Goal: Task Accomplishment & Management: Manage account settings

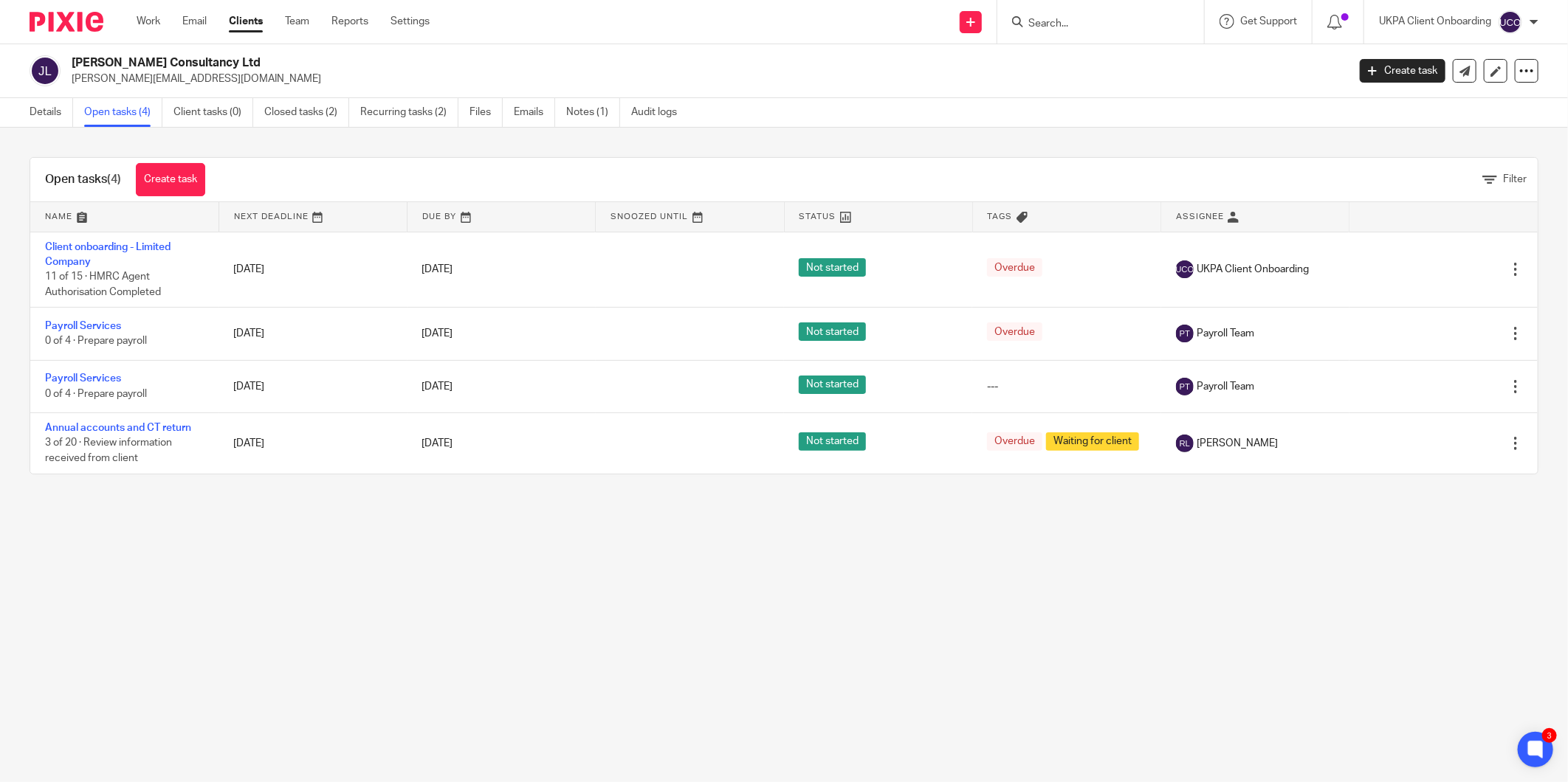
click at [121, 79] on p "jason@jouanproperties.co.uk" at bounding box center [704, 79] width 1266 height 15
copy main "jason@jouanproperties.co.uk Create task Update from Companies House Export data…"
click at [202, 61] on h2 "Jason Jouan Consultancy Ltd" at bounding box center [578, 63] width 1013 height 16
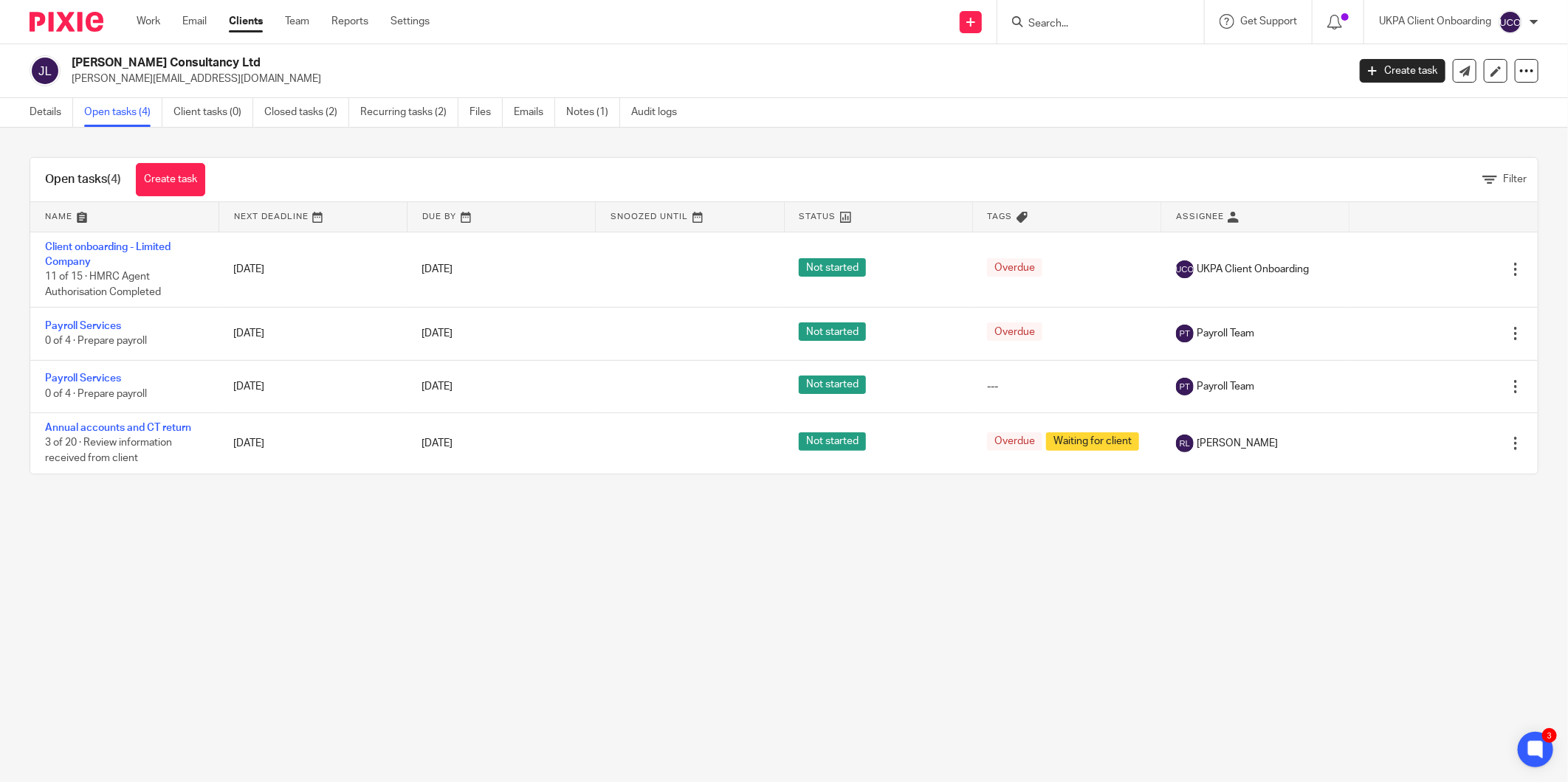
click at [202, 61] on h2 "Jason Jouan Consultancy Ltd" at bounding box center [578, 63] width 1013 height 16
copy div "Jason Jouan Consultancy Ltd"
click at [9, 122] on div "Details Open tasks (4) Client tasks (0) Closed tasks (2) Recurring tasks (2) Fi…" at bounding box center [357, 112] width 714 height 29
click at [33, 116] on link "Details" at bounding box center [52, 112] width 44 height 29
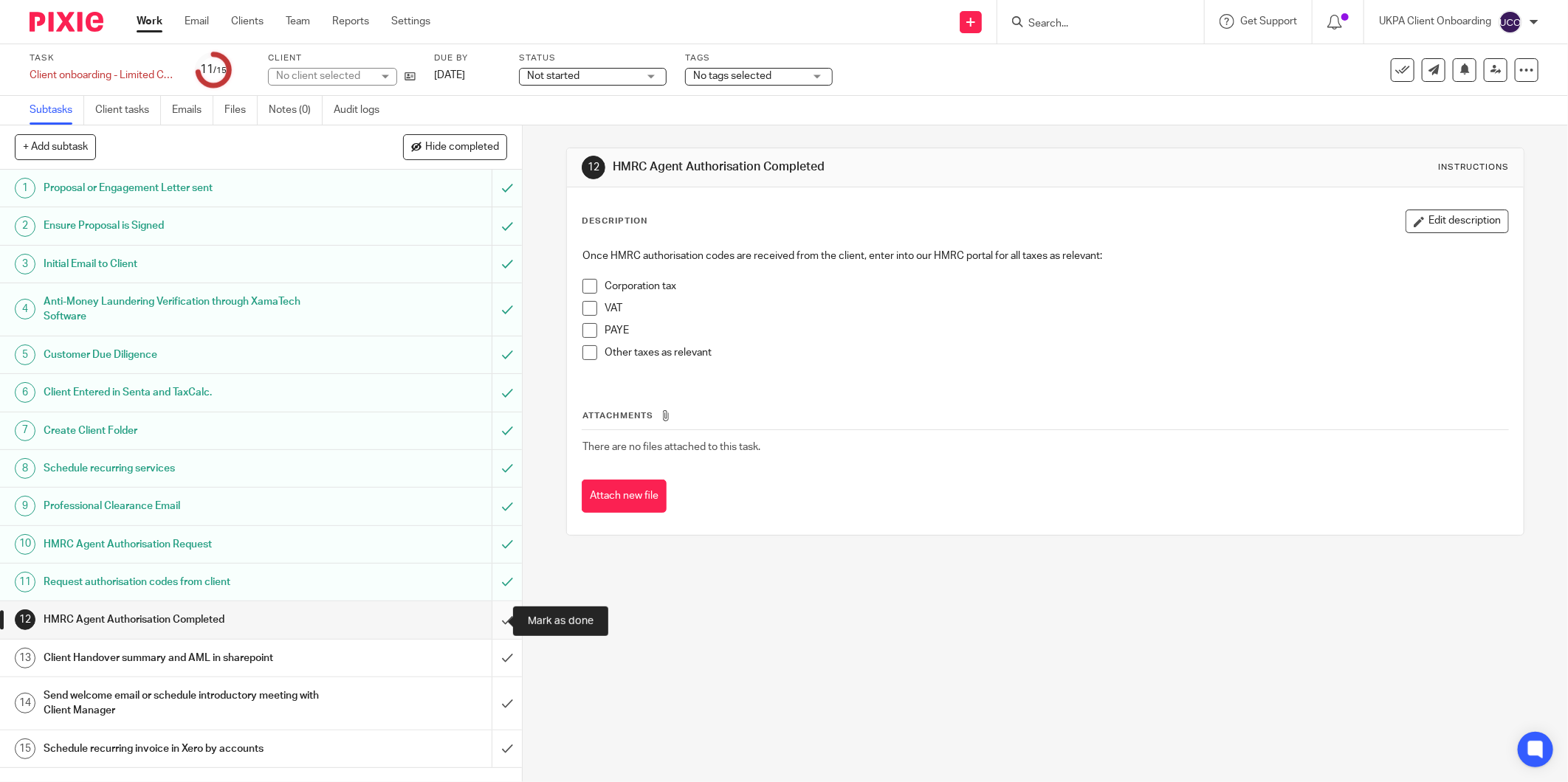
click at [490, 617] on input "submit" at bounding box center [261, 620] width 522 height 37
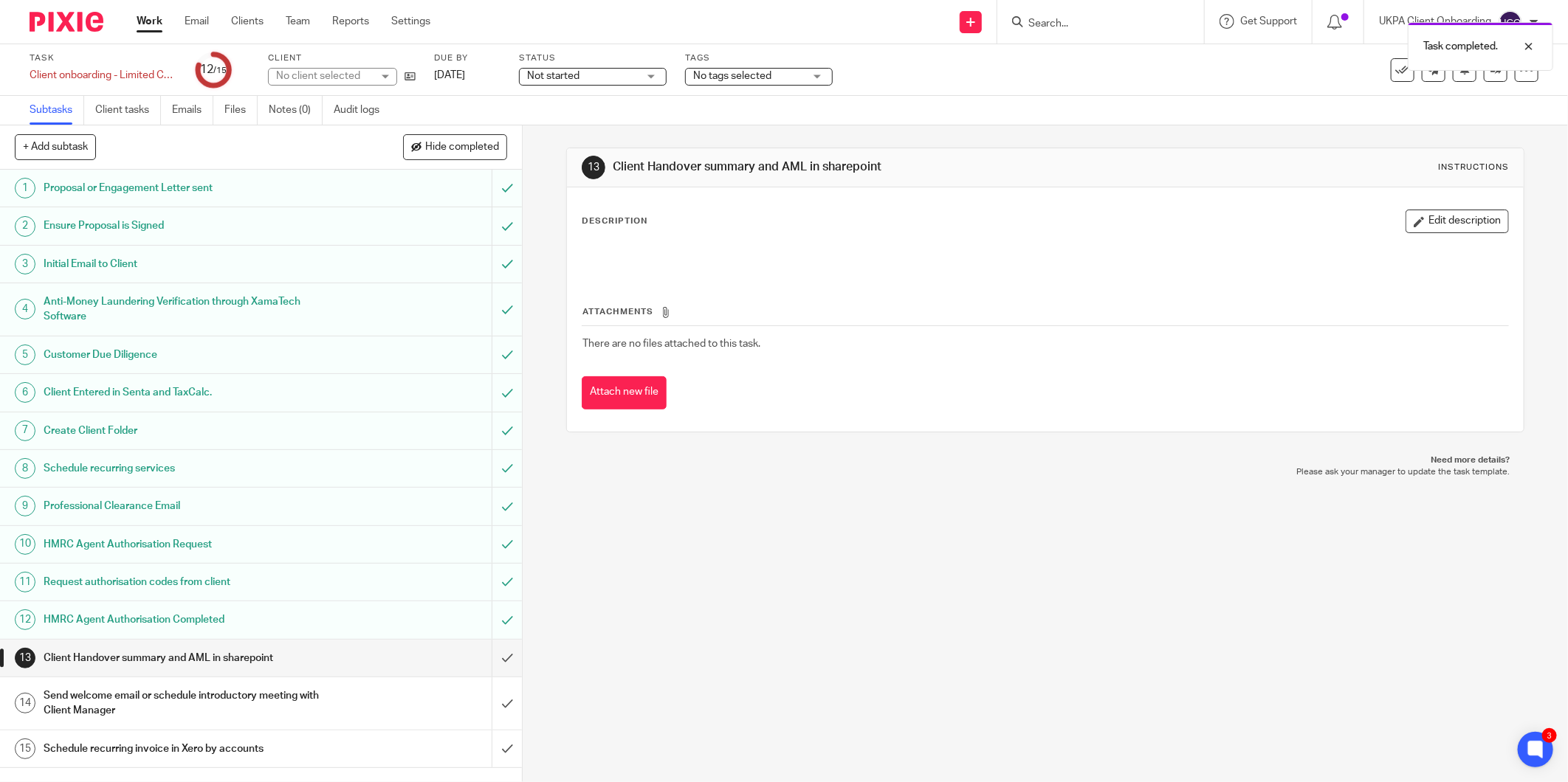
click at [308, 703] on h1 "Send welcome email or schedule introductory meeting with Client Manager" at bounding box center [188, 703] width 290 height 37
click at [262, 701] on h1 "Send welcome email or schedule introductory meeting with Client Manager" at bounding box center [188, 703] width 290 height 37
click at [99, 694] on h1 "Send welcome email or schedule introductory meeting with Client Manager" at bounding box center [188, 703] width 290 height 37
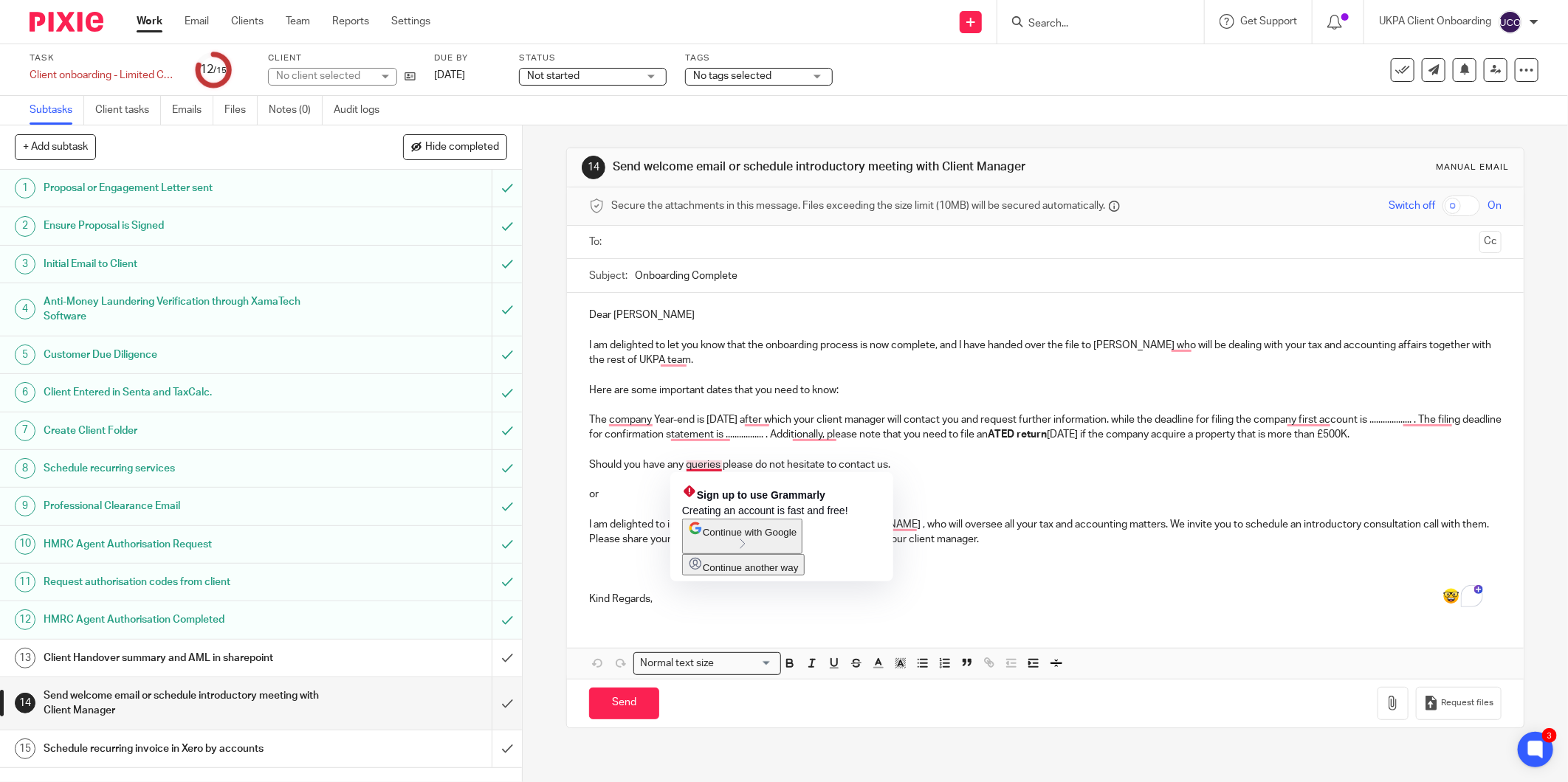
click at [685, 467] on p "Should you have any queries please do not hesitate to contact us." at bounding box center [1045, 464] width 913 height 15
click at [877, 480] on div "Sign up to use Grammarly Creating an account is fast and free! Continue with Go…" at bounding box center [782, 527] width 223 height 109
click at [917, 468] on p "Should you have any queries please do not hesitate to contact us." at bounding box center [1045, 464] width 913 height 15
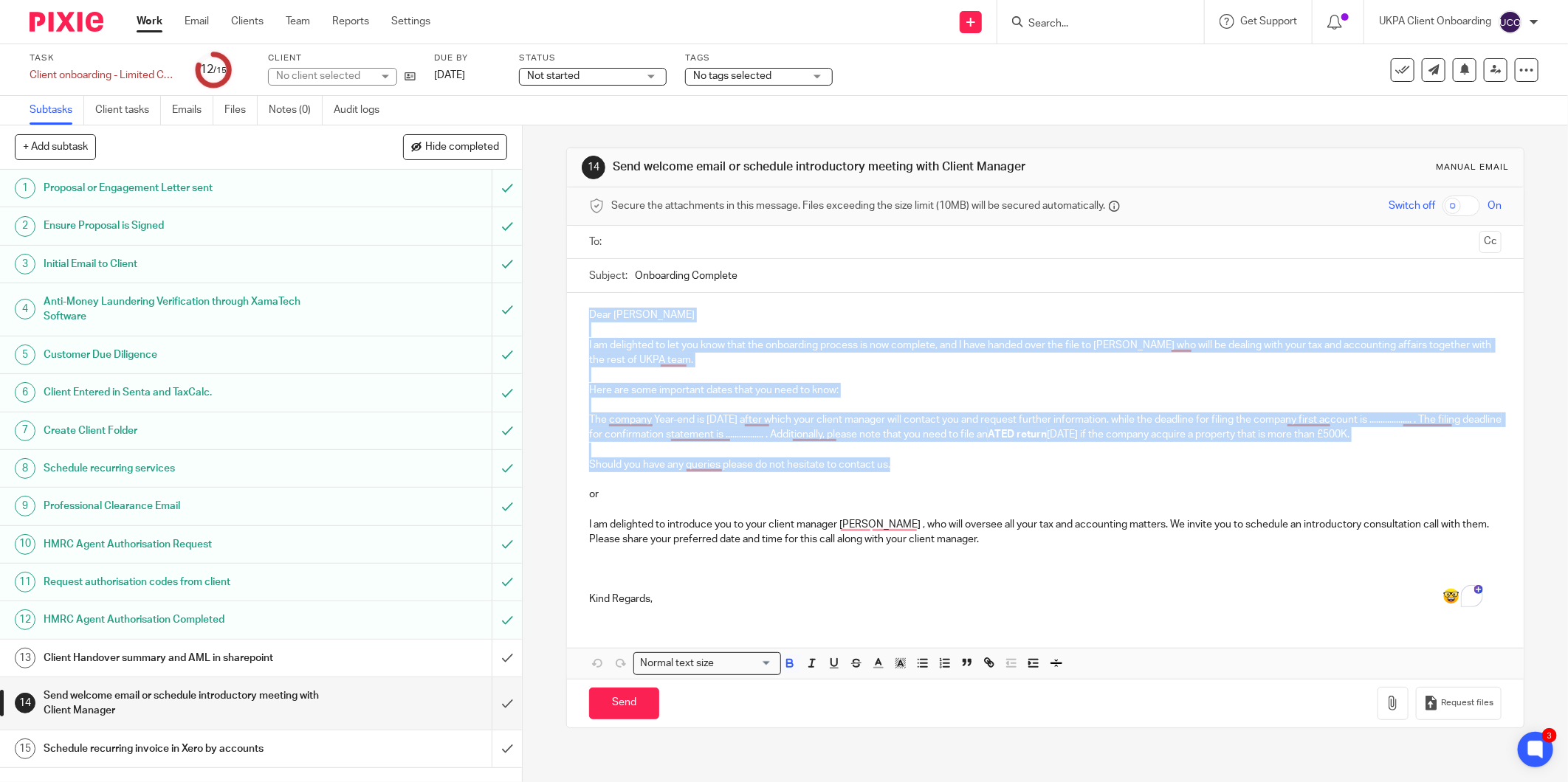
drag, startPoint x: 918, startPoint y: 467, endPoint x: 580, endPoint y: 316, distance: 370.2
click at [580, 316] on div "Dear Jason I am delighted to let you know that the onboarding process is now co…" at bounding box center [1045, 455] width 957 height 325
copy div "Dear Jason I am delighted to let you know that the onboarding process is now co…"
click at [488, 701] on input "submit" at bounding box center [261, 703] width 522 height 52
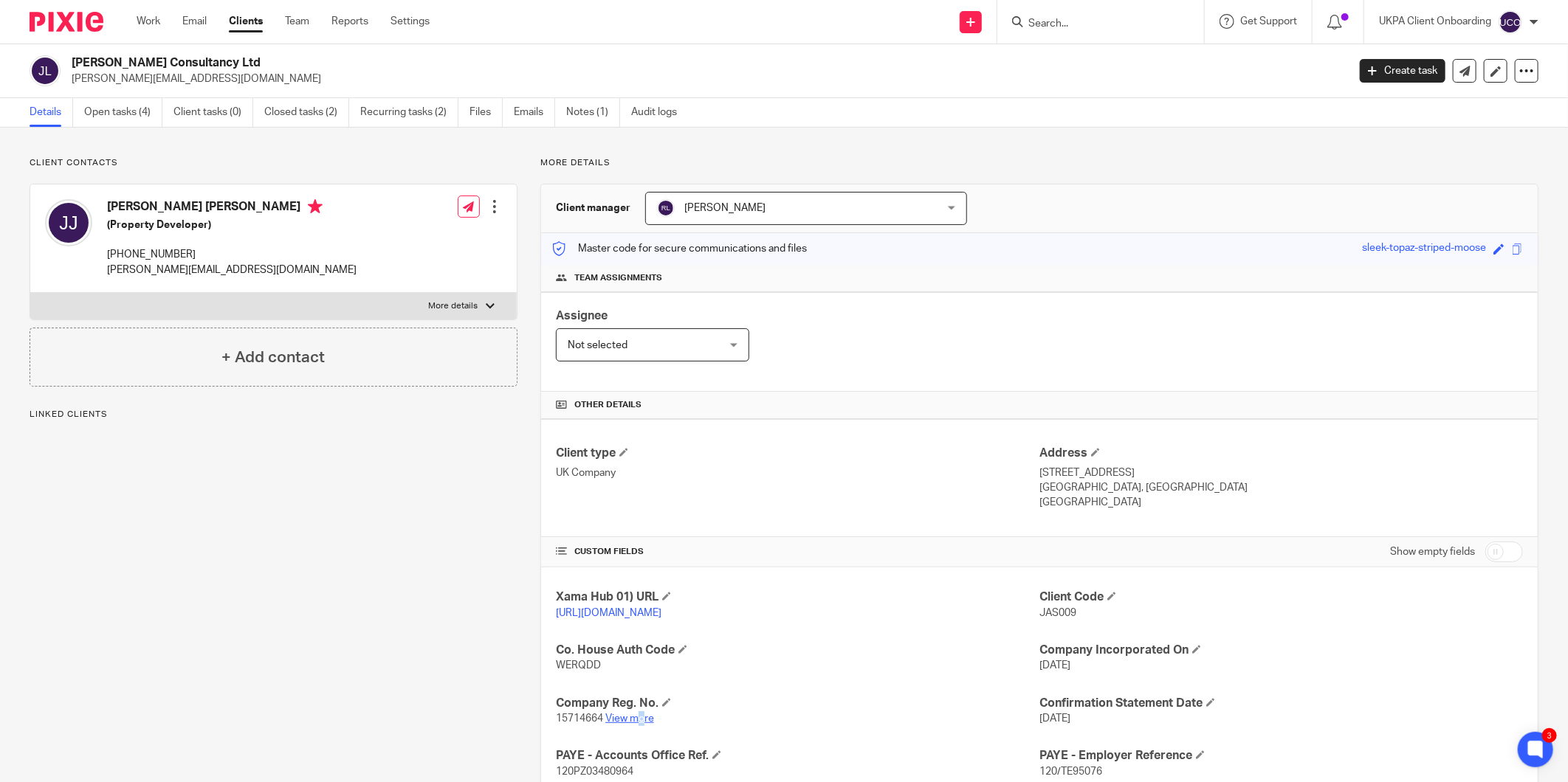
click at [637, 716] on p "15714664 View more" at bounding box center [797, 718] width 483 height 15
click at [636, 716] on link "View more" at bounding box center [629, 718] width 48 height 10
click at [170, 76] on p "[PERSON_NAME][EMAIL_ADDRESS][DOMAIN_NAME]" at bounding box center [704, 79] width 1266 height 15
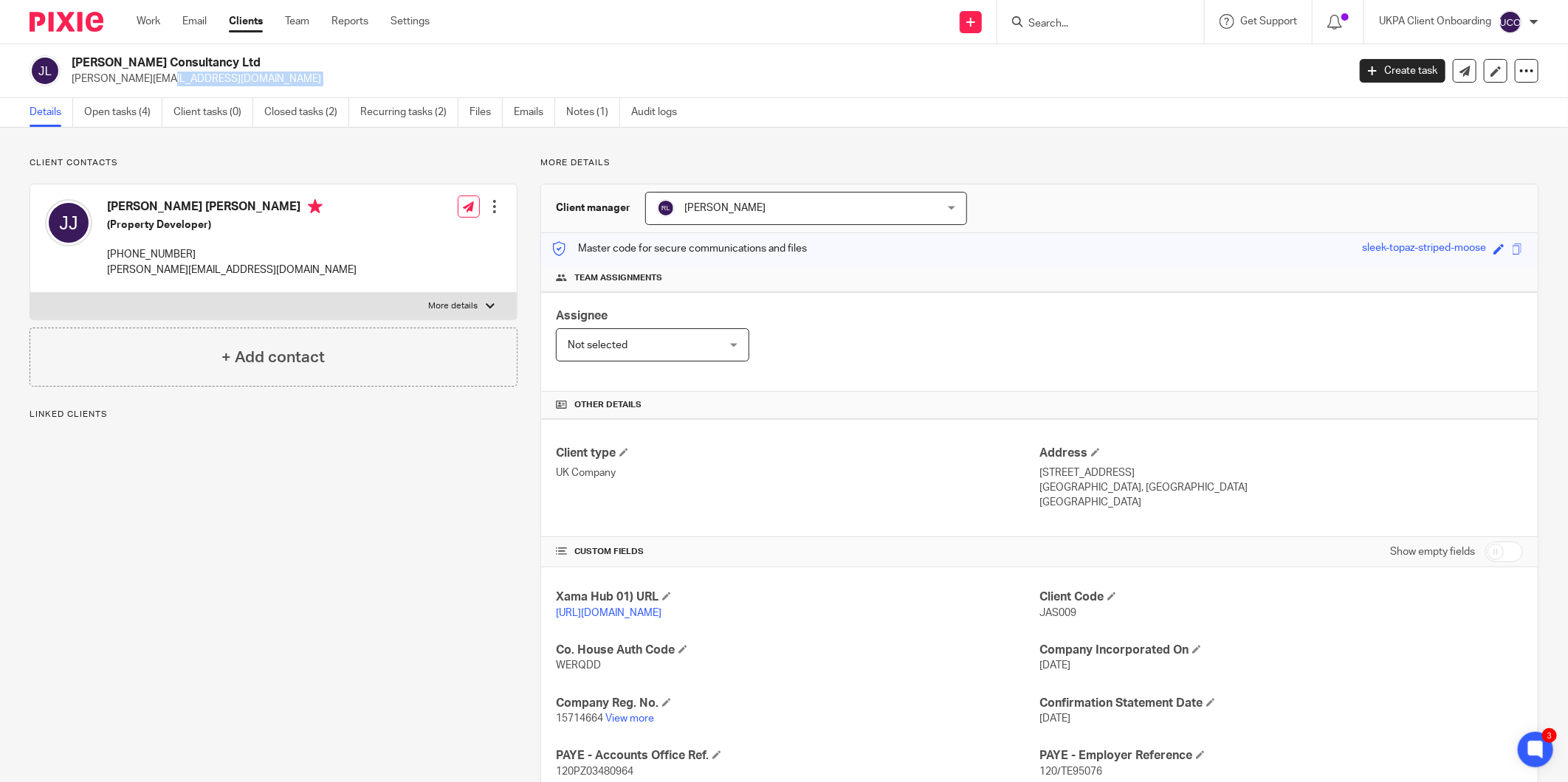
copy main "[PERSON_NAME][EMAIL_ADDRESS][DOMAIN_NAME] Create task Update from Companies Hou…"
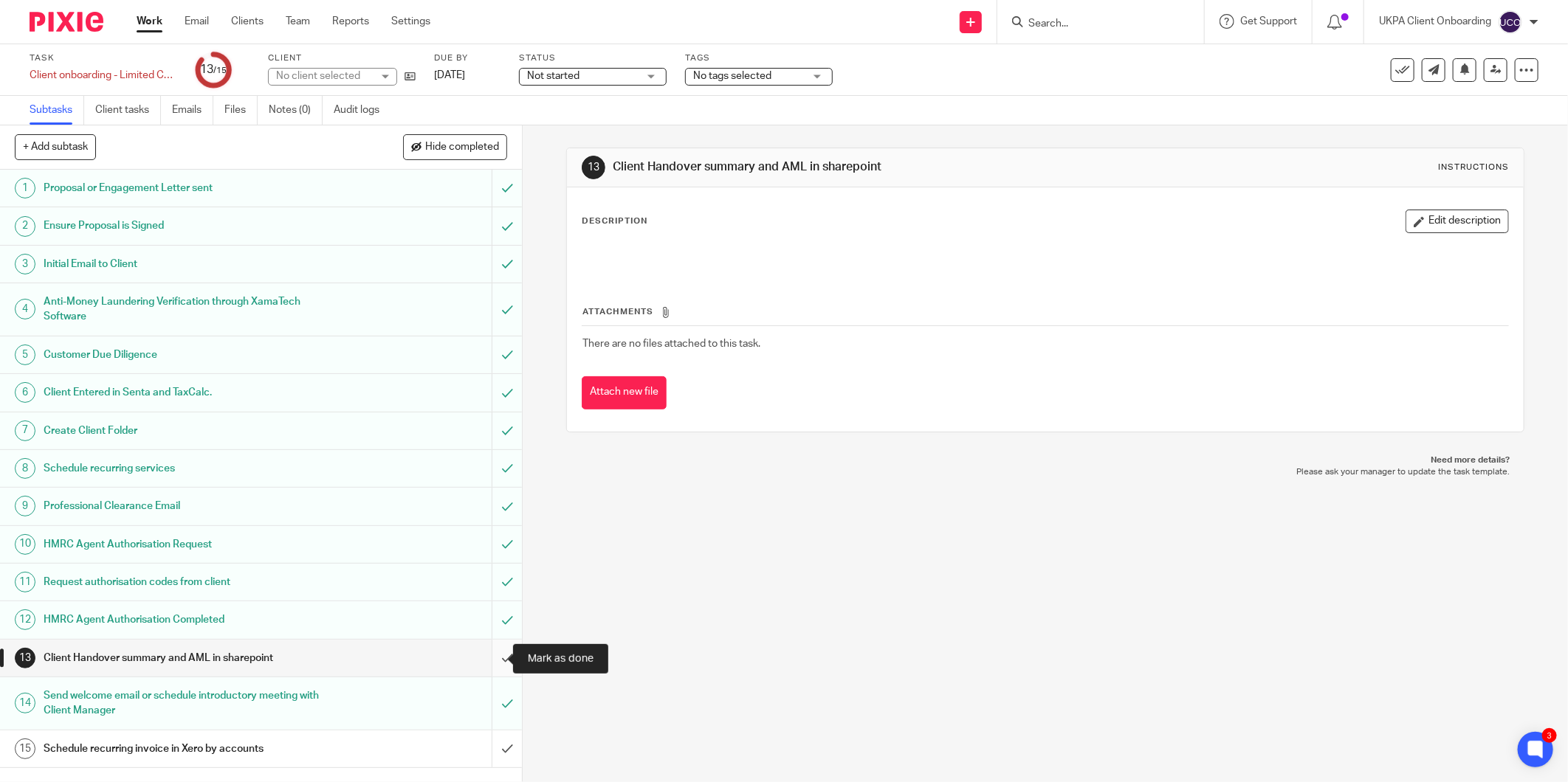
click at [500, 656] on input "submit" at bounding box center [261, 658] width 522 height 37
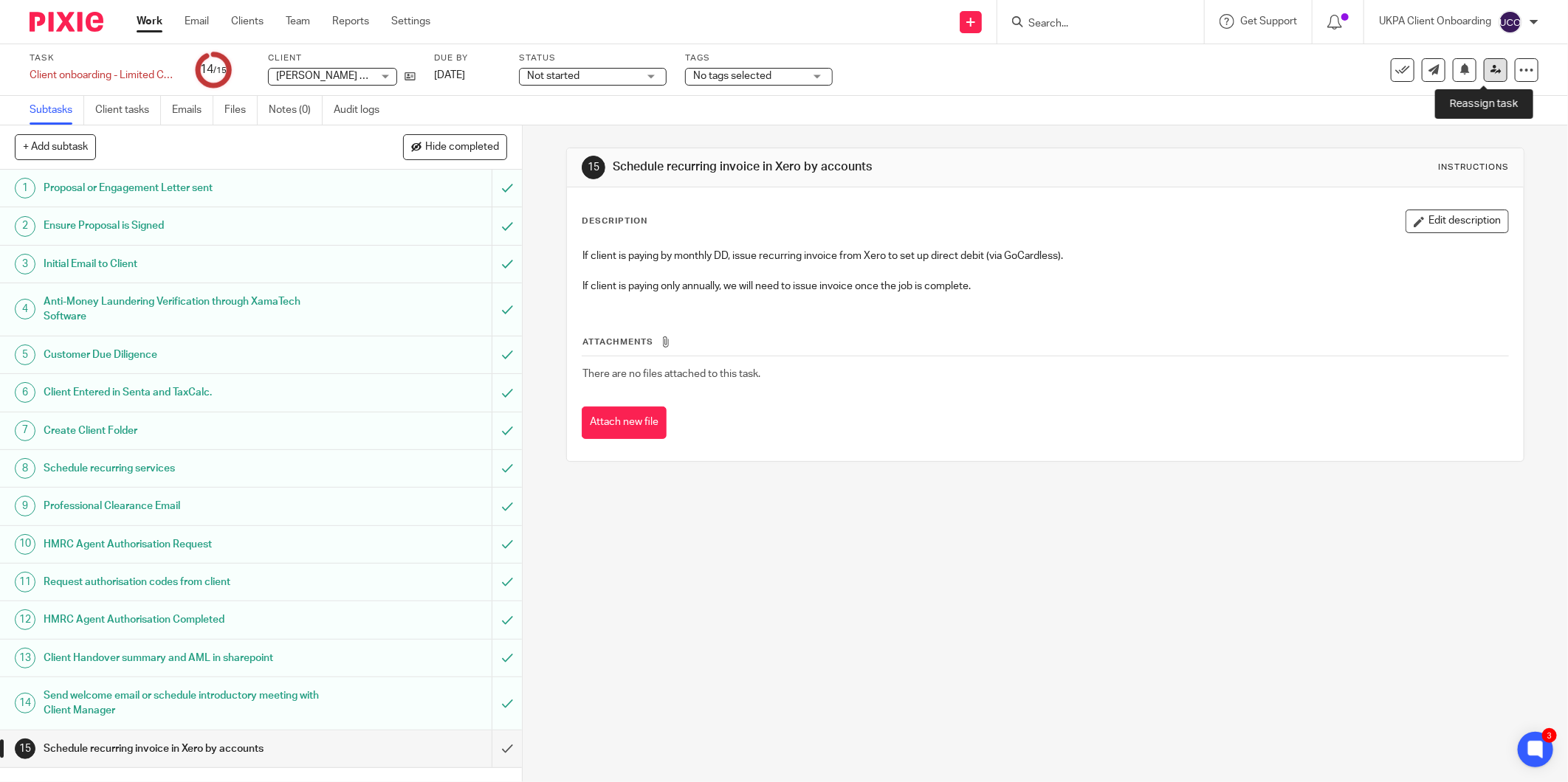
click at [1491, 72] on icon at bounding box center [1496, 69] width 11 height 11
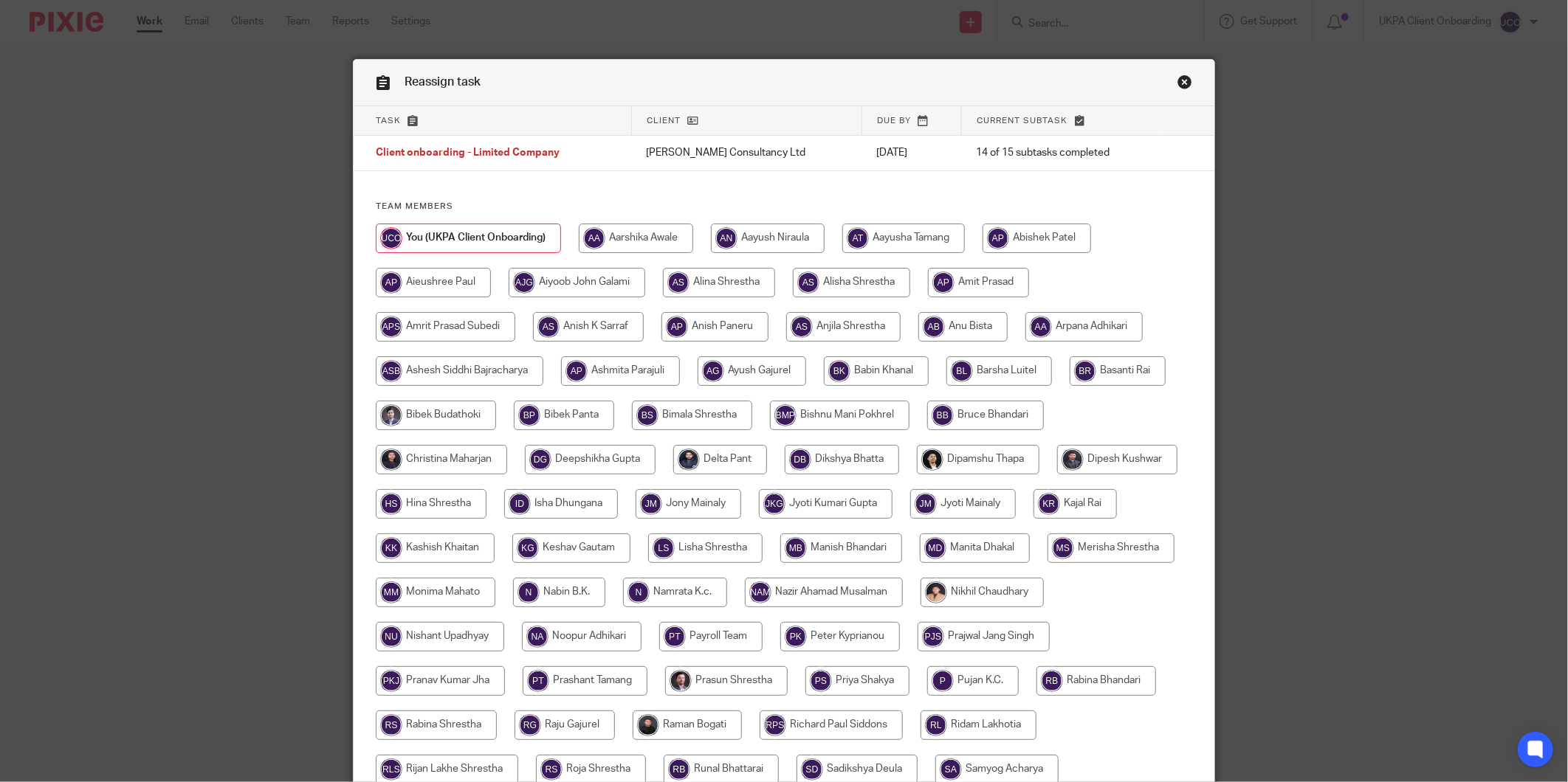
scroll to position [316, 0]
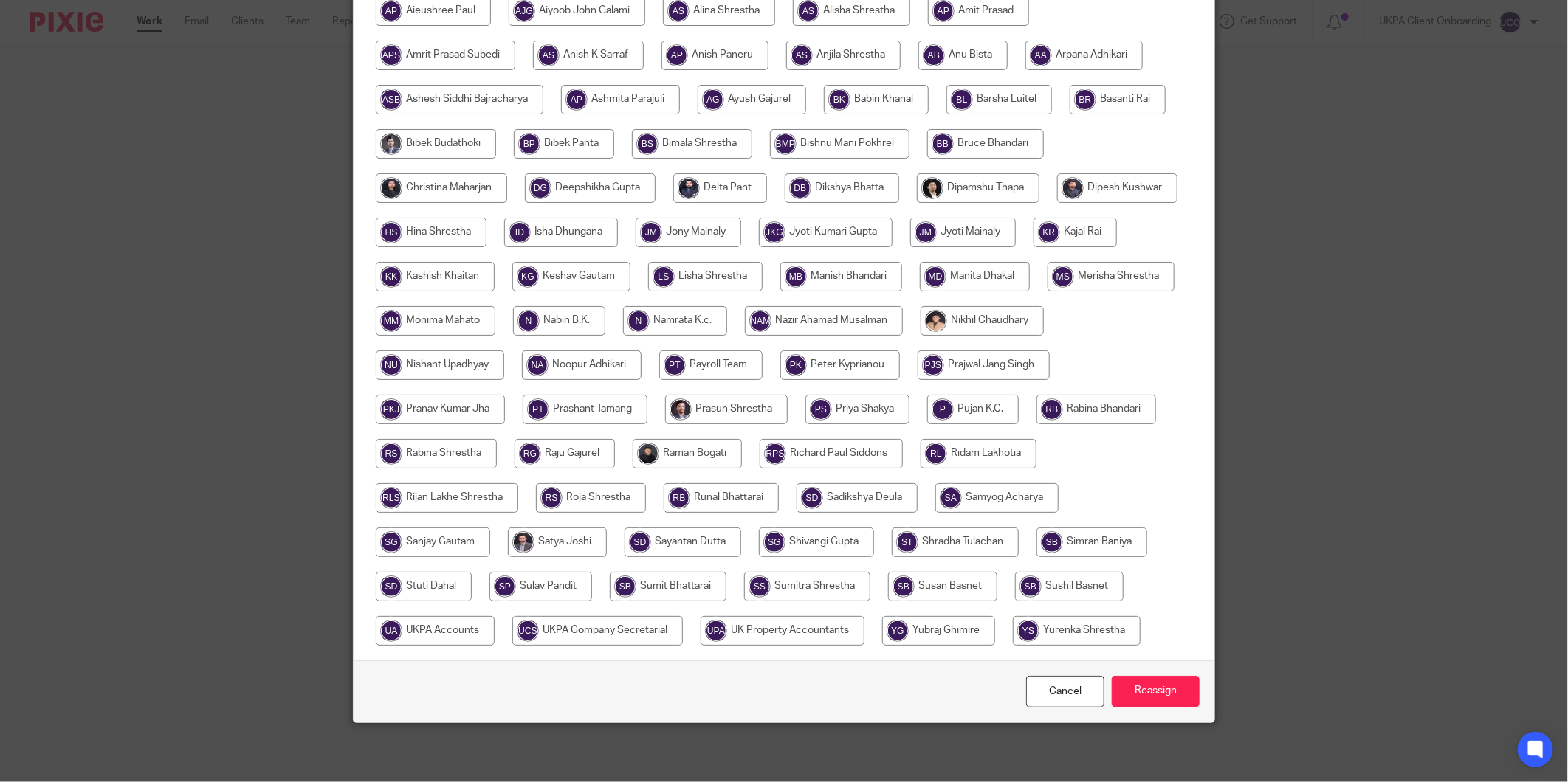
click at [494, 616] on input "radio" at bounding box center [435, 631] width 119 height 30
radio input "true"
click at [1155, 698] on input "Reassign" at bounding box center [1156, 691] width 88 height 32
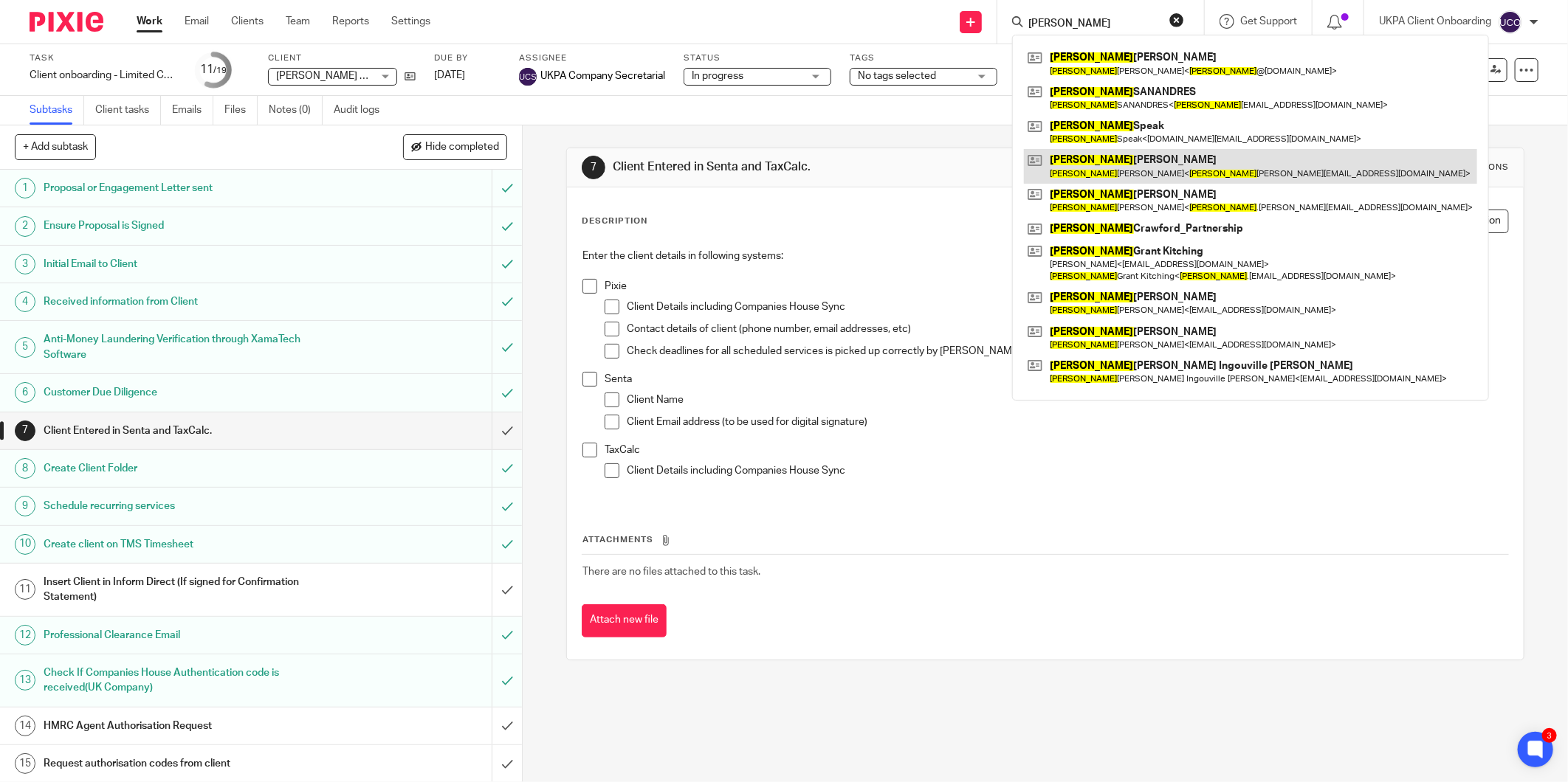
type input "david"
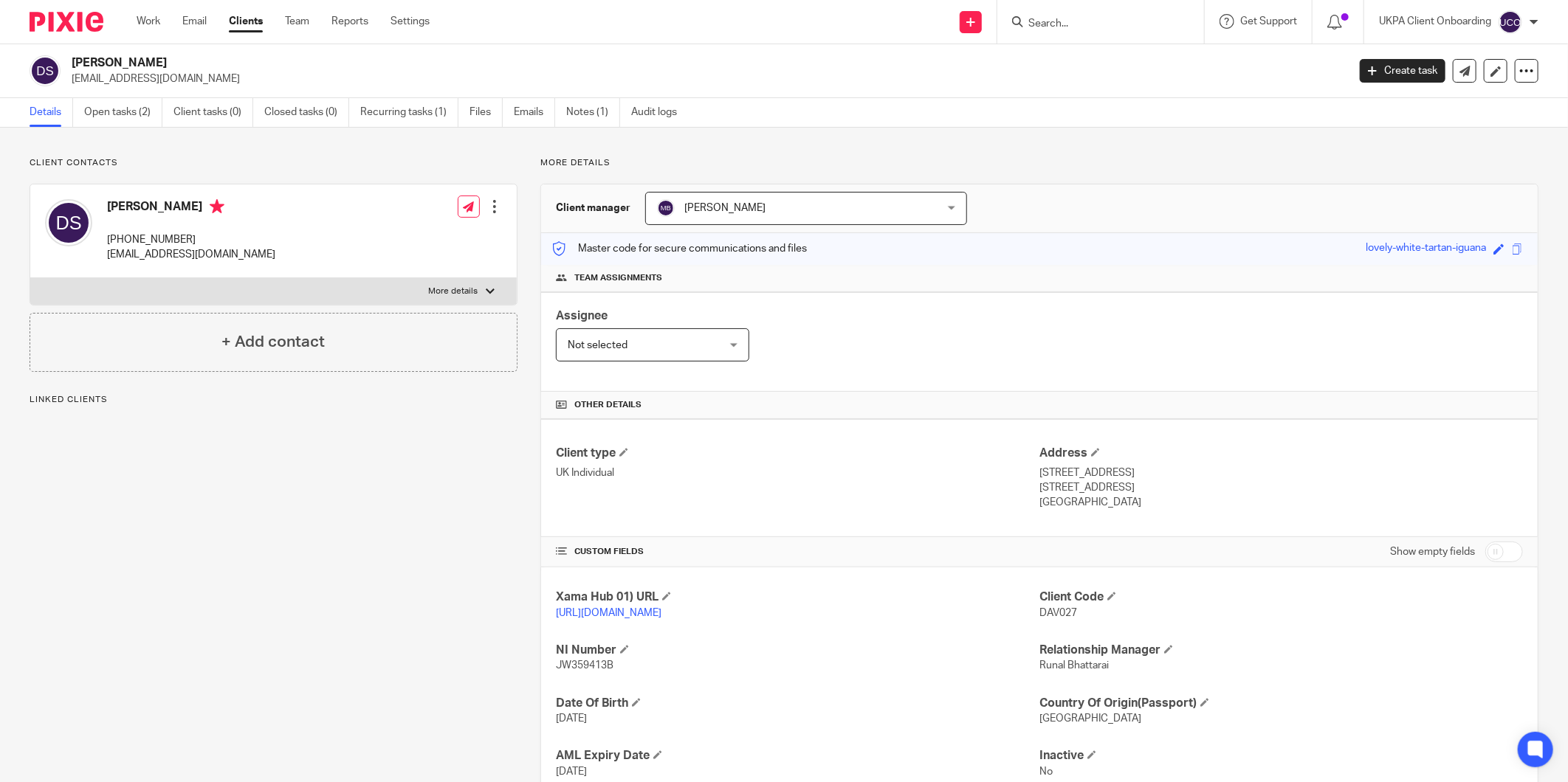
click at [192, 250] on p "[EMAIL_ADDRESS][DOMAIN_NAME]" at bounding box center [191, 254] width 169 height 15
copy div "[EMAIL_ADDRESS][DOMAIN_NAME]"
click at [1065, 24] on input "Search" at bounding box center [1093, 24] width 133 height 13
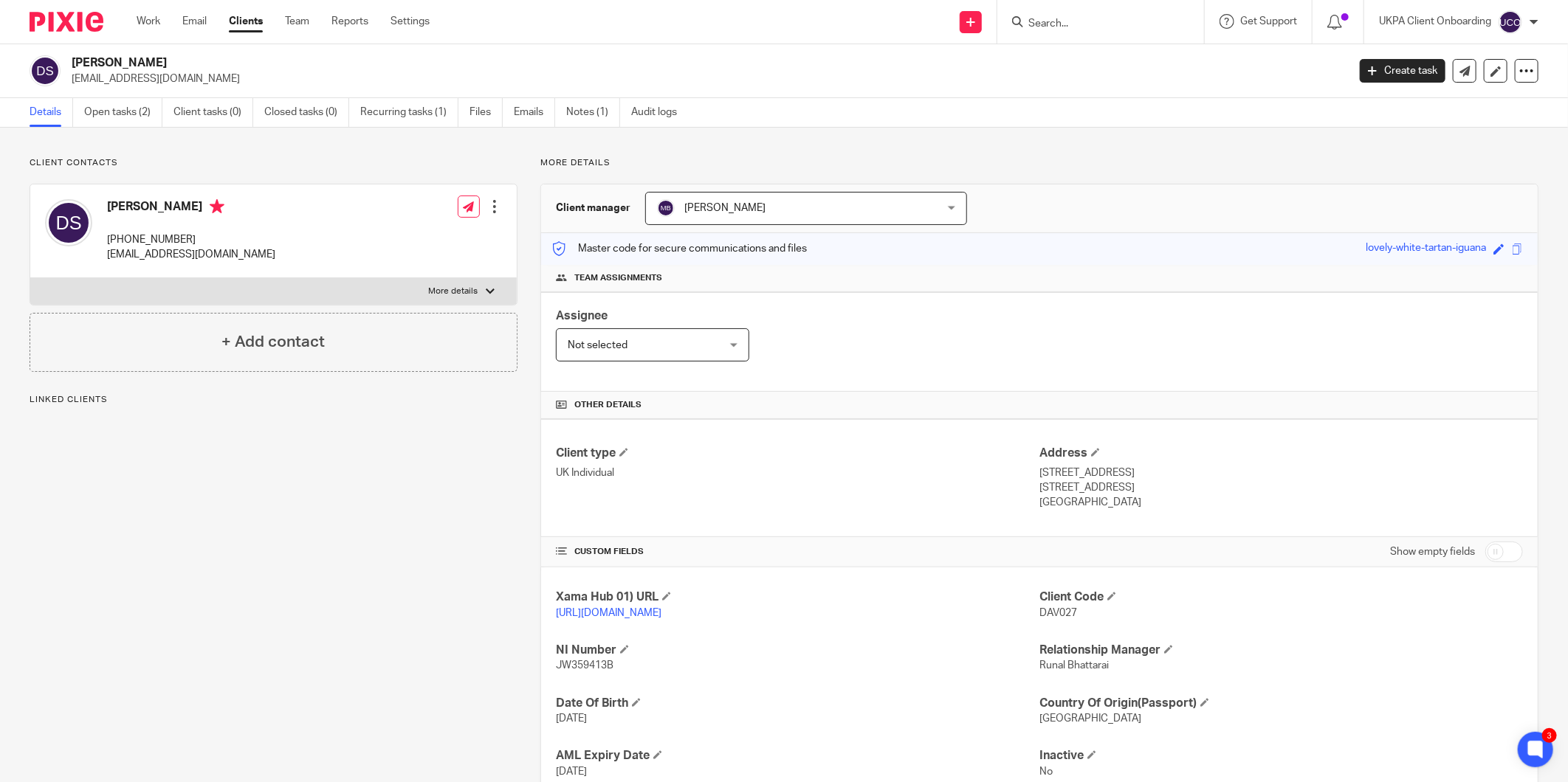
paste input "[EMAIL_ADDRESS][DOMAIN_NAME]"
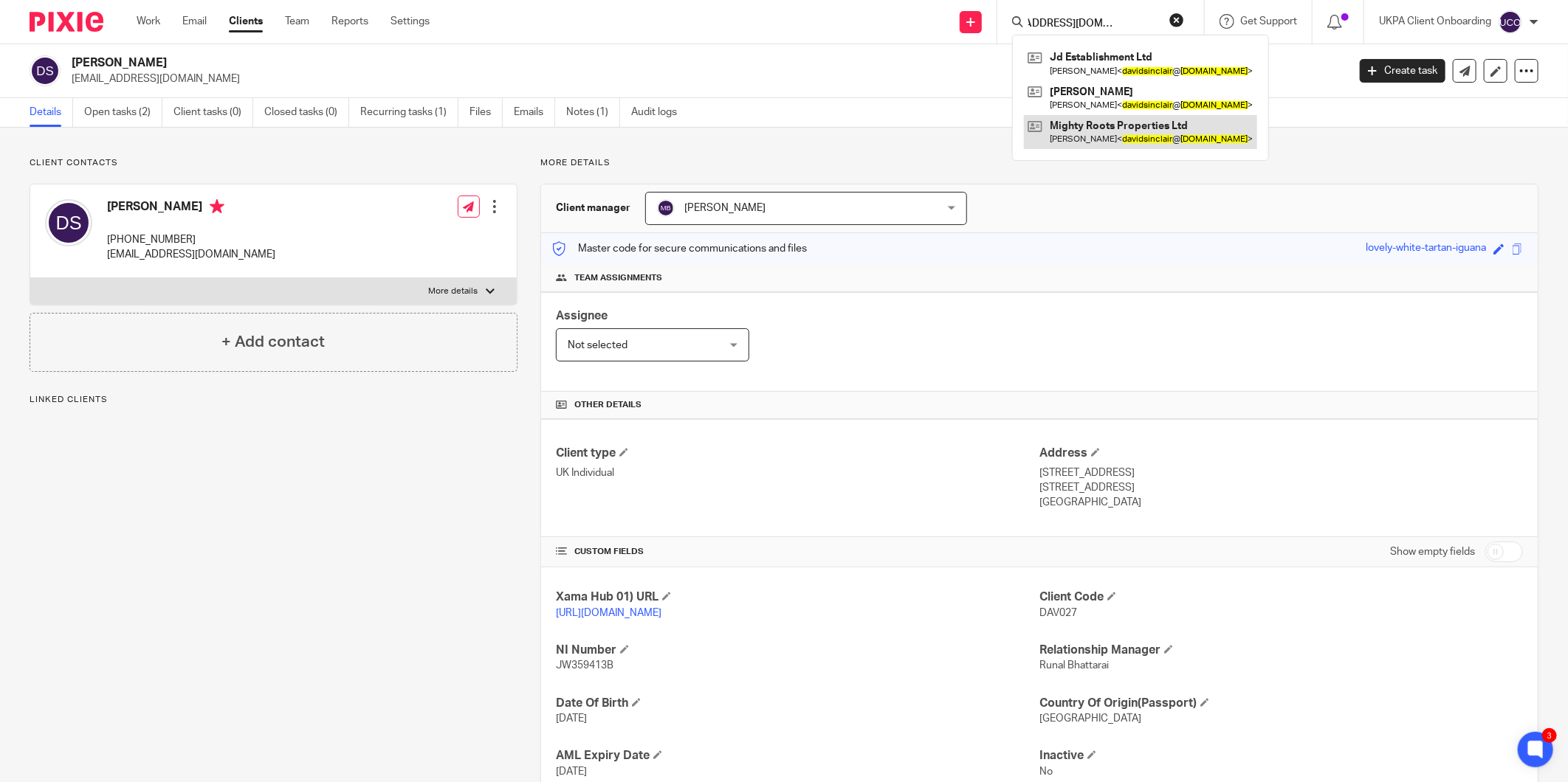
type input "[EMAIL_ADDRESS][DOMAIN_NAME]"
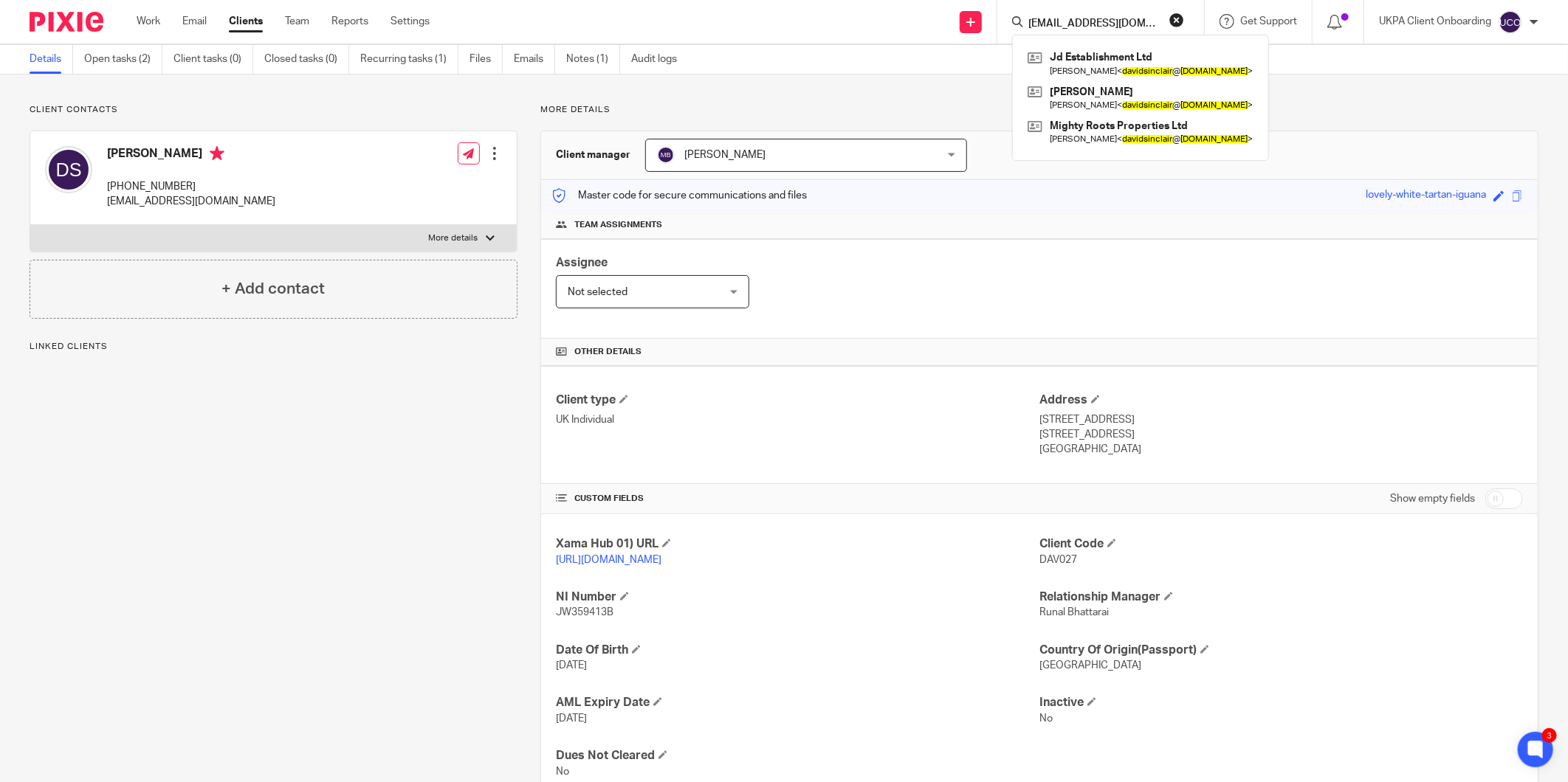
scroll to position [103, 0]
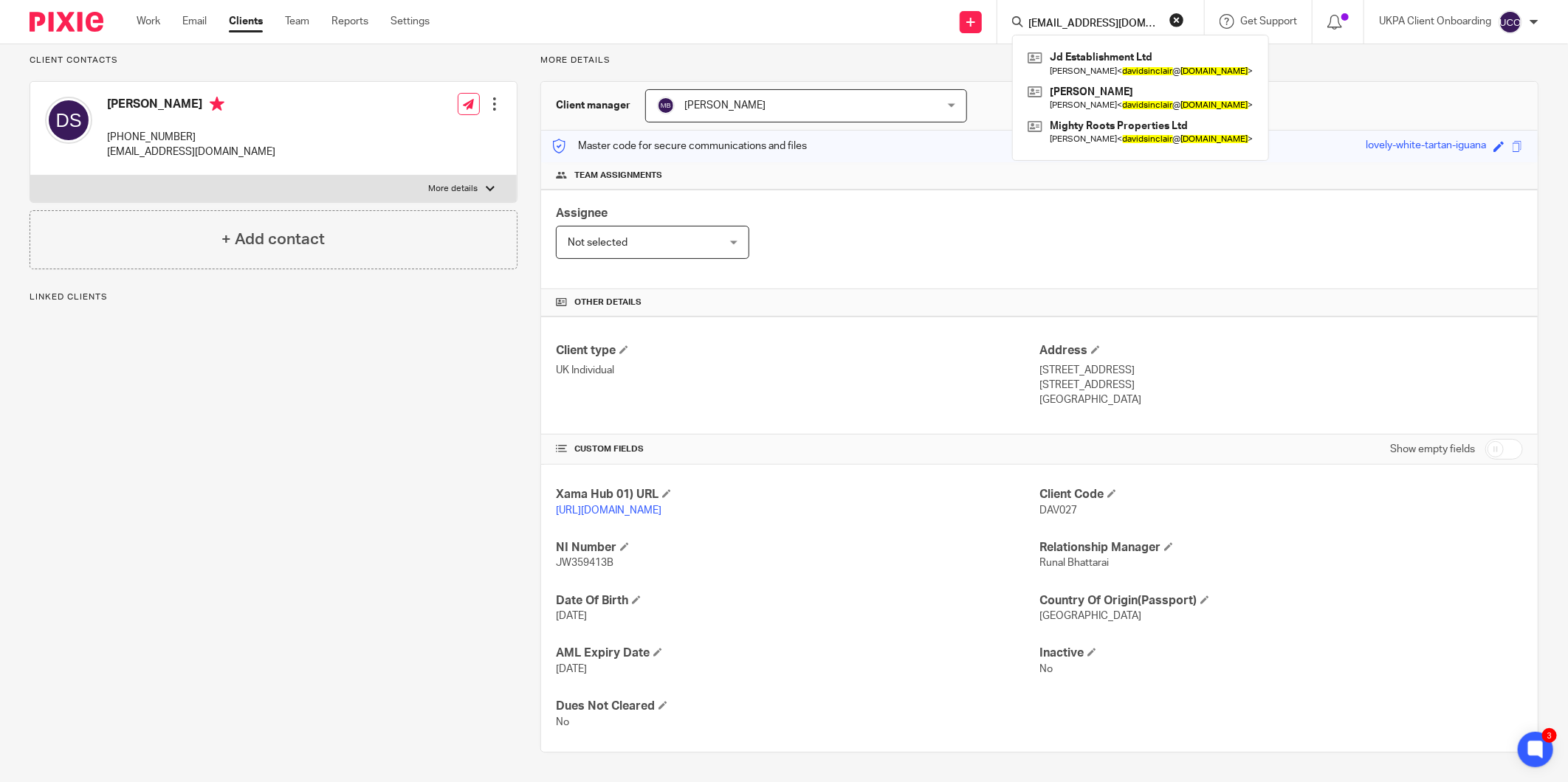
click at [1488, 450] on input "checkbox" at bounding box center [1504, 450] width 37 height 20
checkbox input "true"
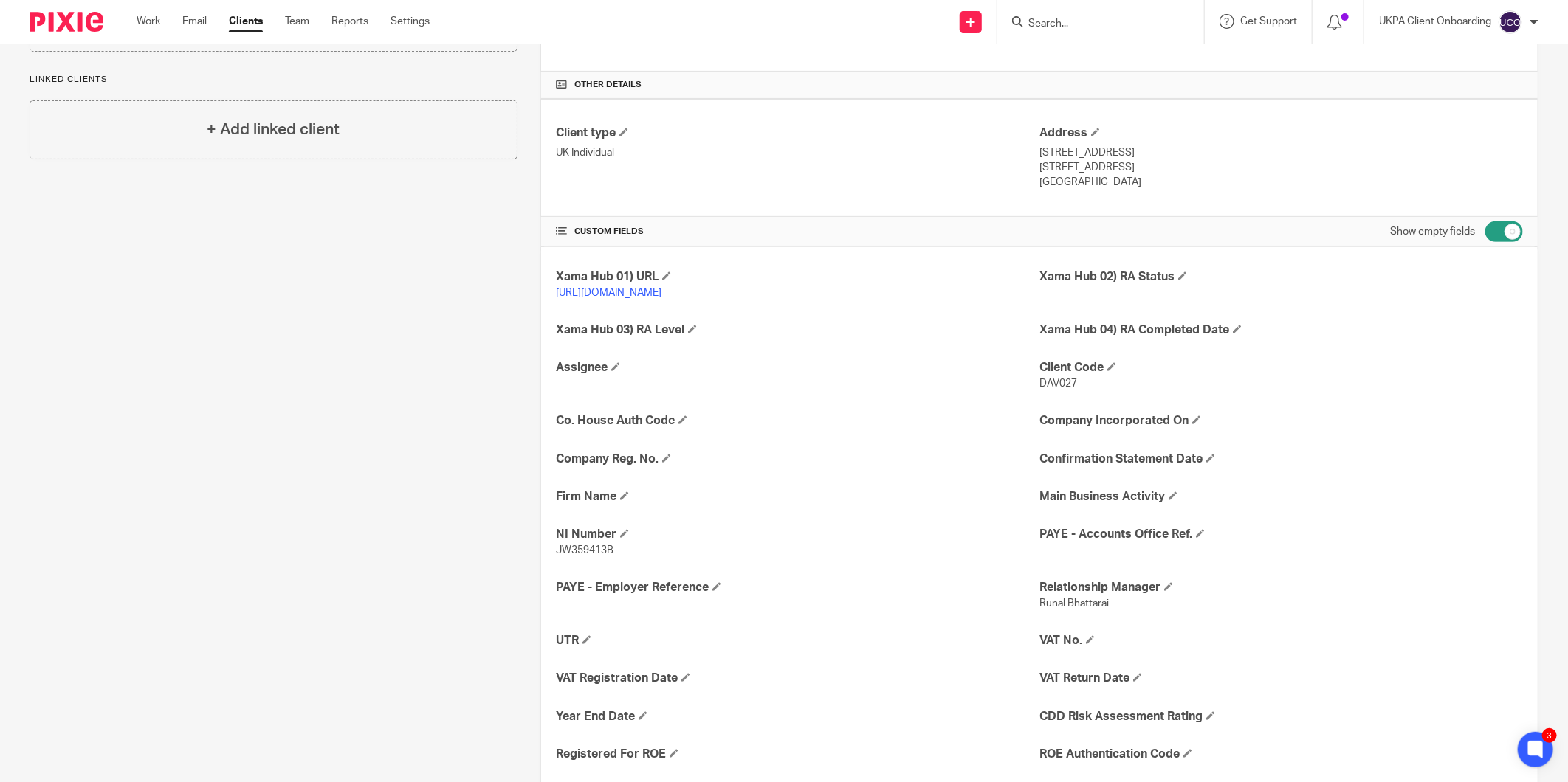
scroll to position [349, 0]
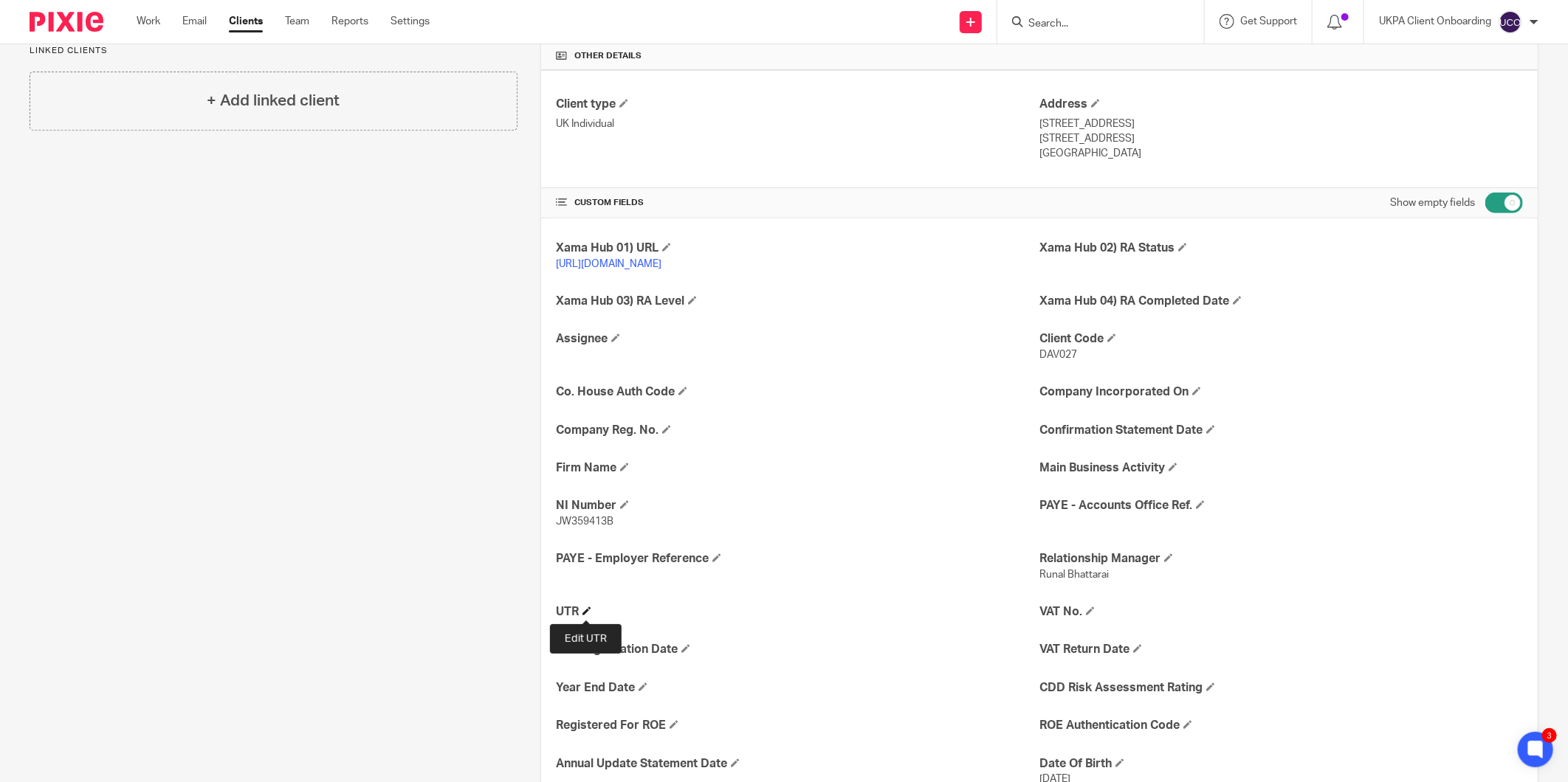
click at [584, 613] on span at bounding box center [586, 610] width 9 height 9
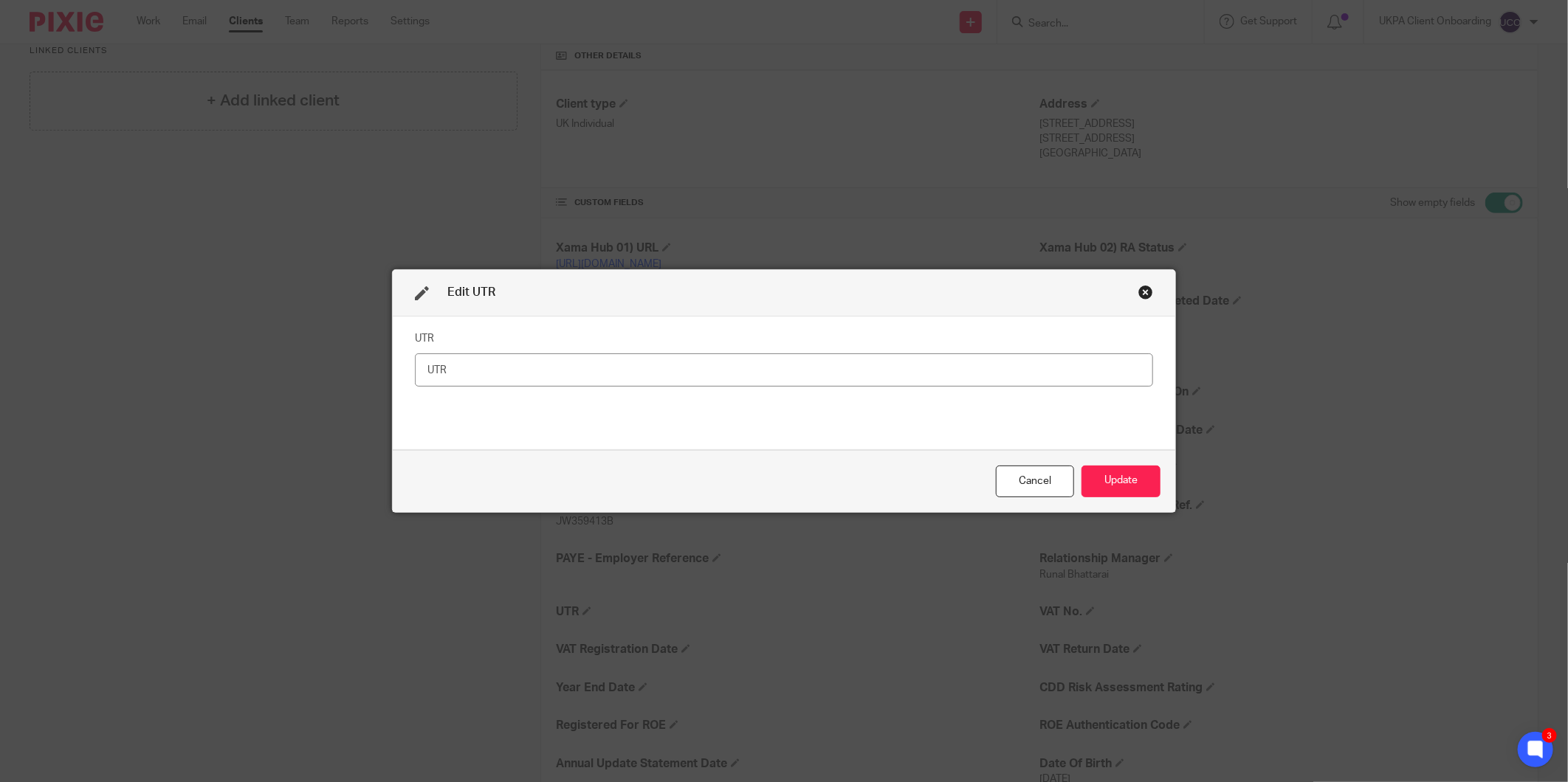
click at [662, 351] on fieldset "UTR" at bounding box center [783, 357] width 738 height 59
click at [647, 359] on input "text" at bounding box center [783, 370] width 738 height 34
paste input "4428466411"
type input "4428466411"
click at [1114, 490] on button "Update" at bounding box center [1121, 482] width 79 height 32
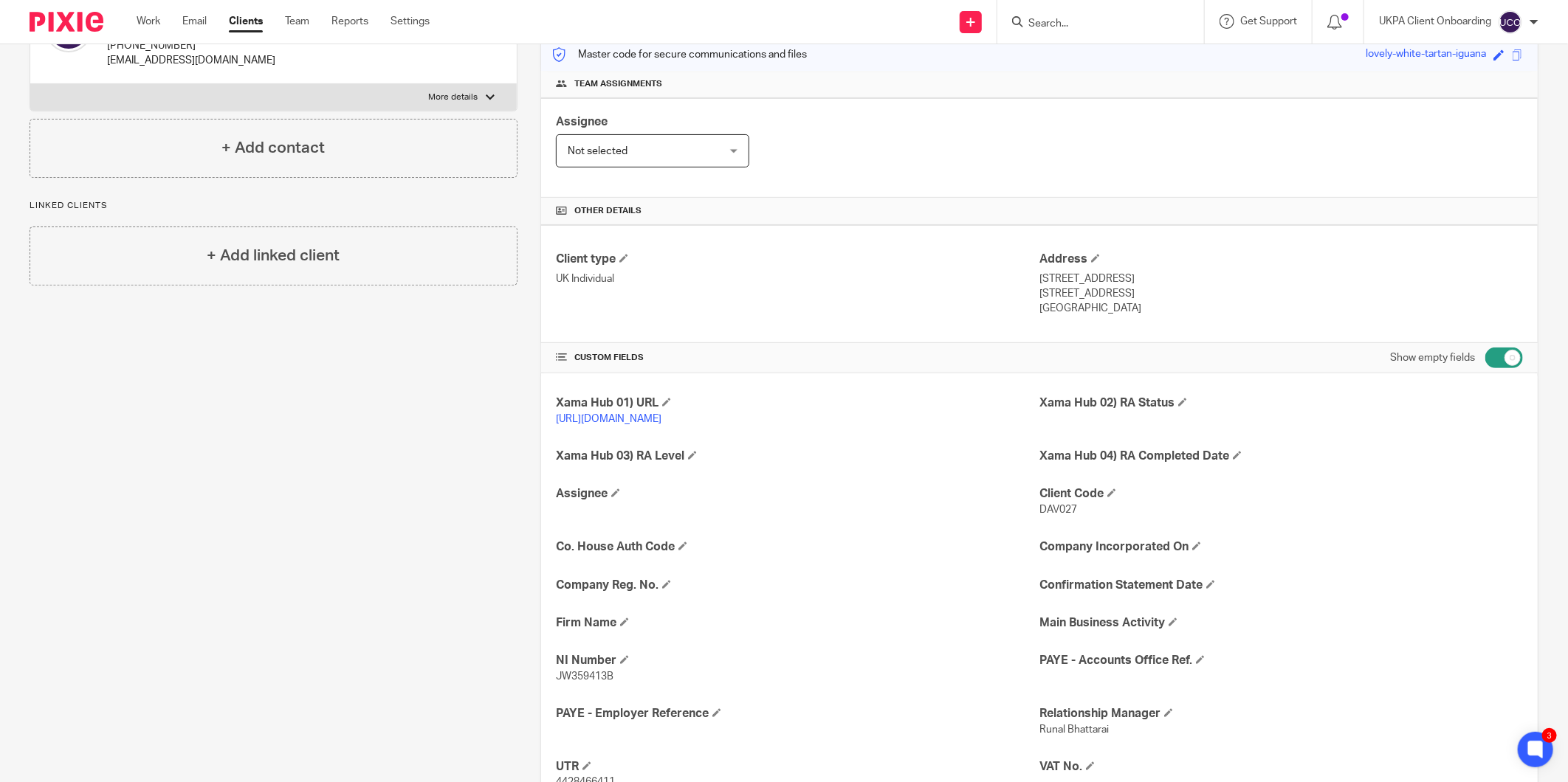
scroll to position [0, 0]
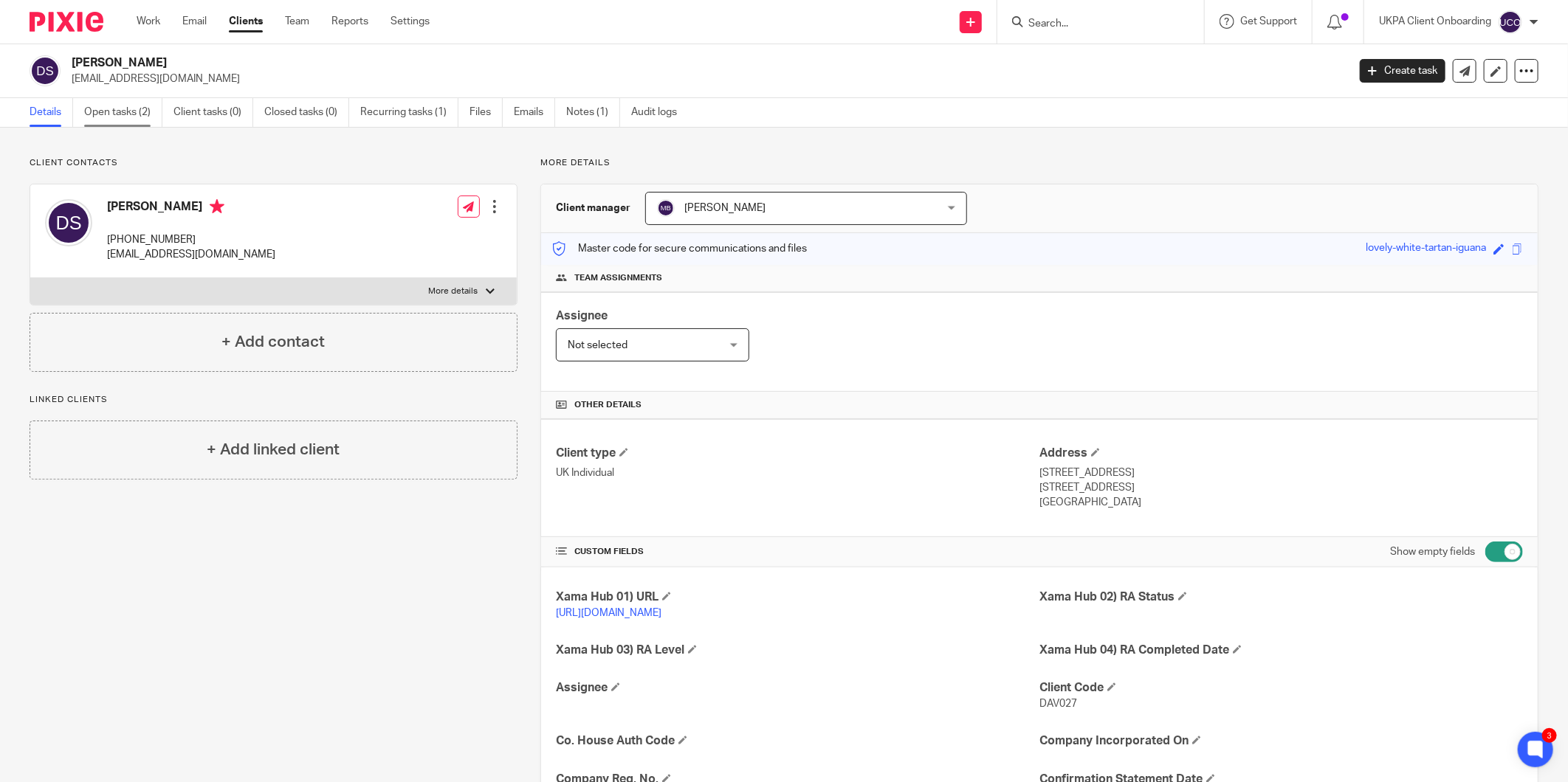
click at [127, 109] on link "Open tasks (2)" at bounding box center [123, 112] width 78 height 29
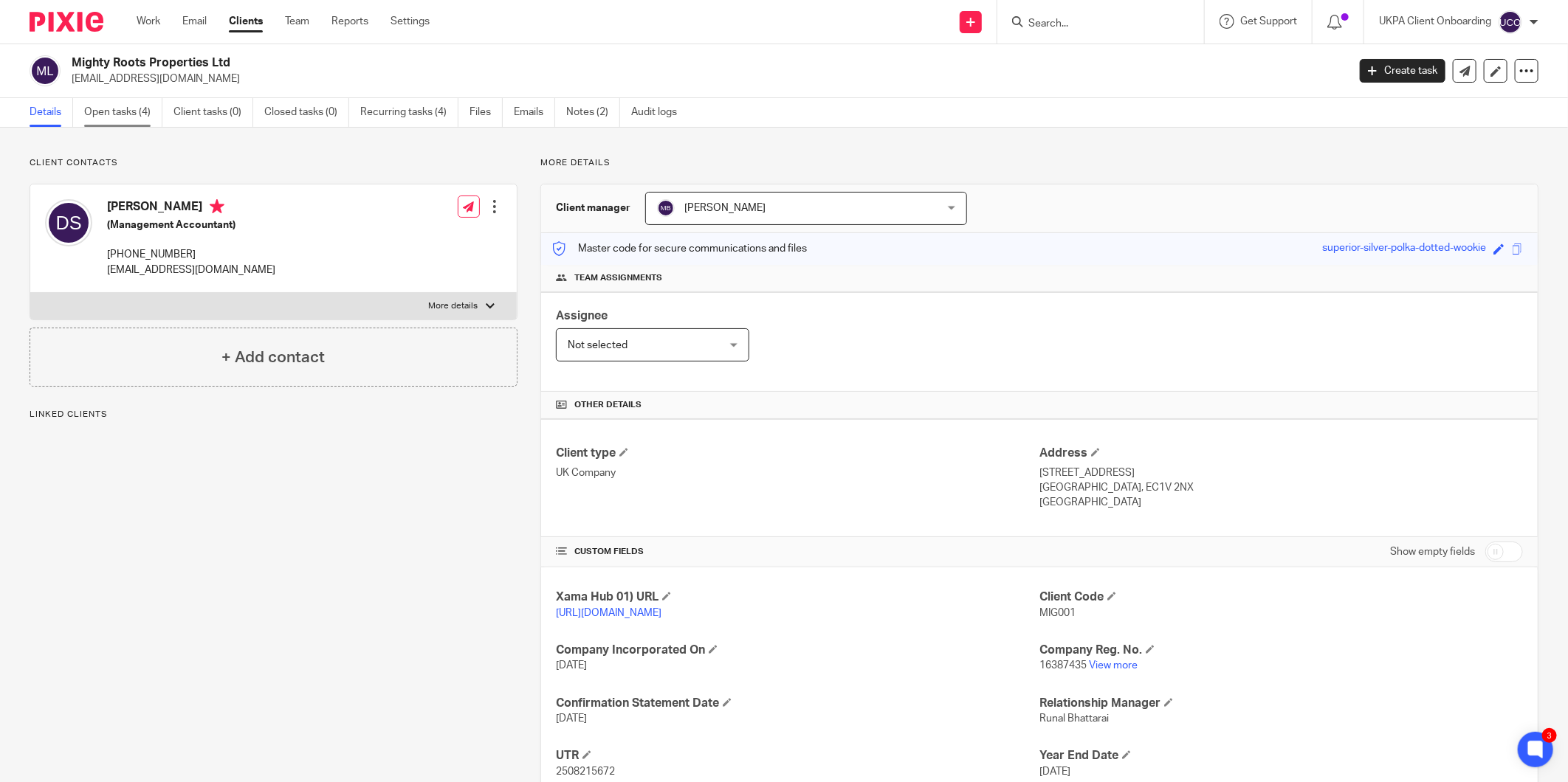
click at [112, 116] on link "Open tasks (4)" at bounding box center [123, 112] width 78 height 29
click at [120, 112] on link "Open tasks (4)" at bounding box center [123, 112] width 78 height 29
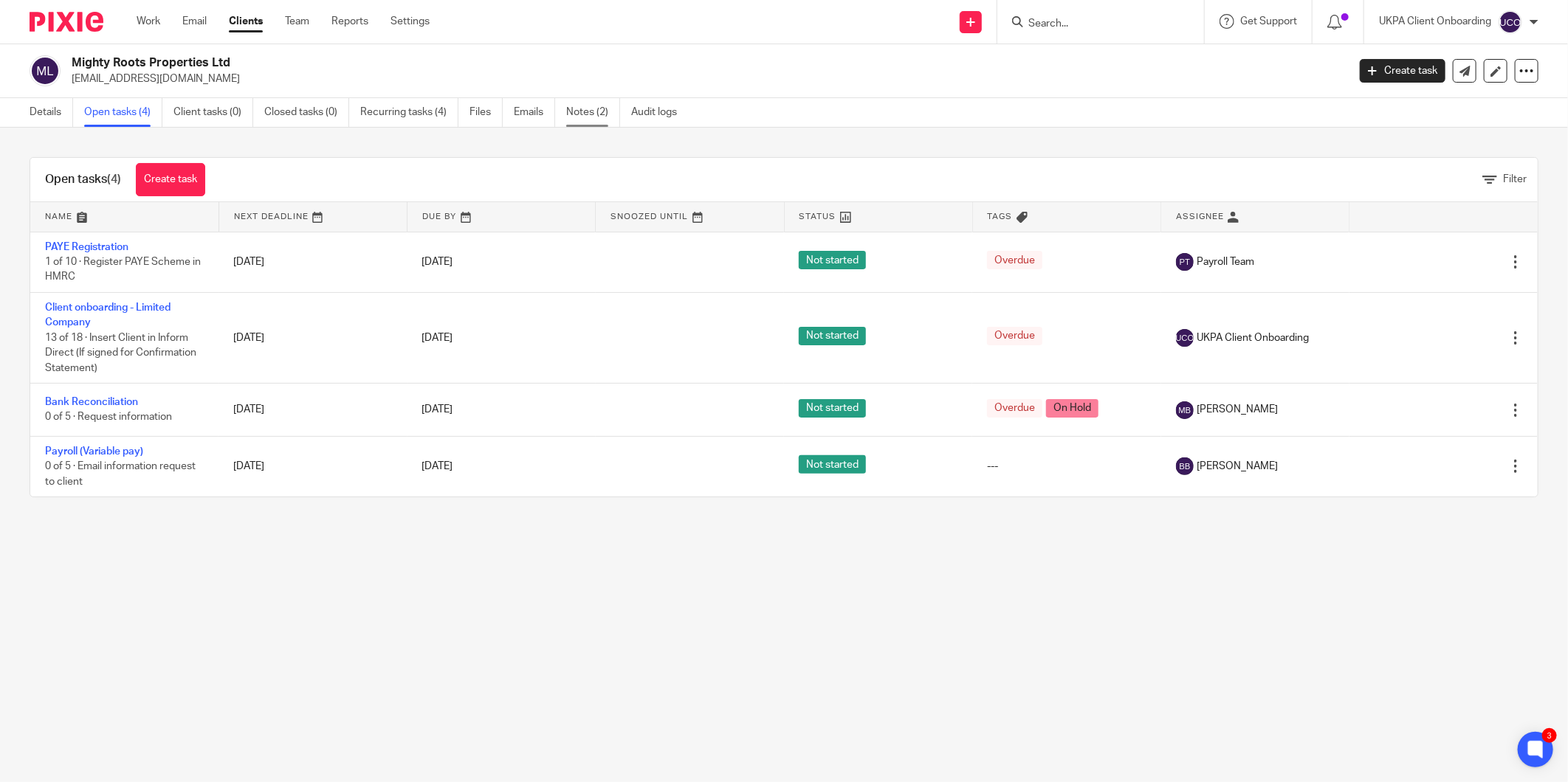
click at [583, 120] on link "Notes (2)" at bounding box center [593, 112] width 54 height 29
click at [588, 113] on link "Notes (2)" at bounding box center [593, 112] width 54 height 29
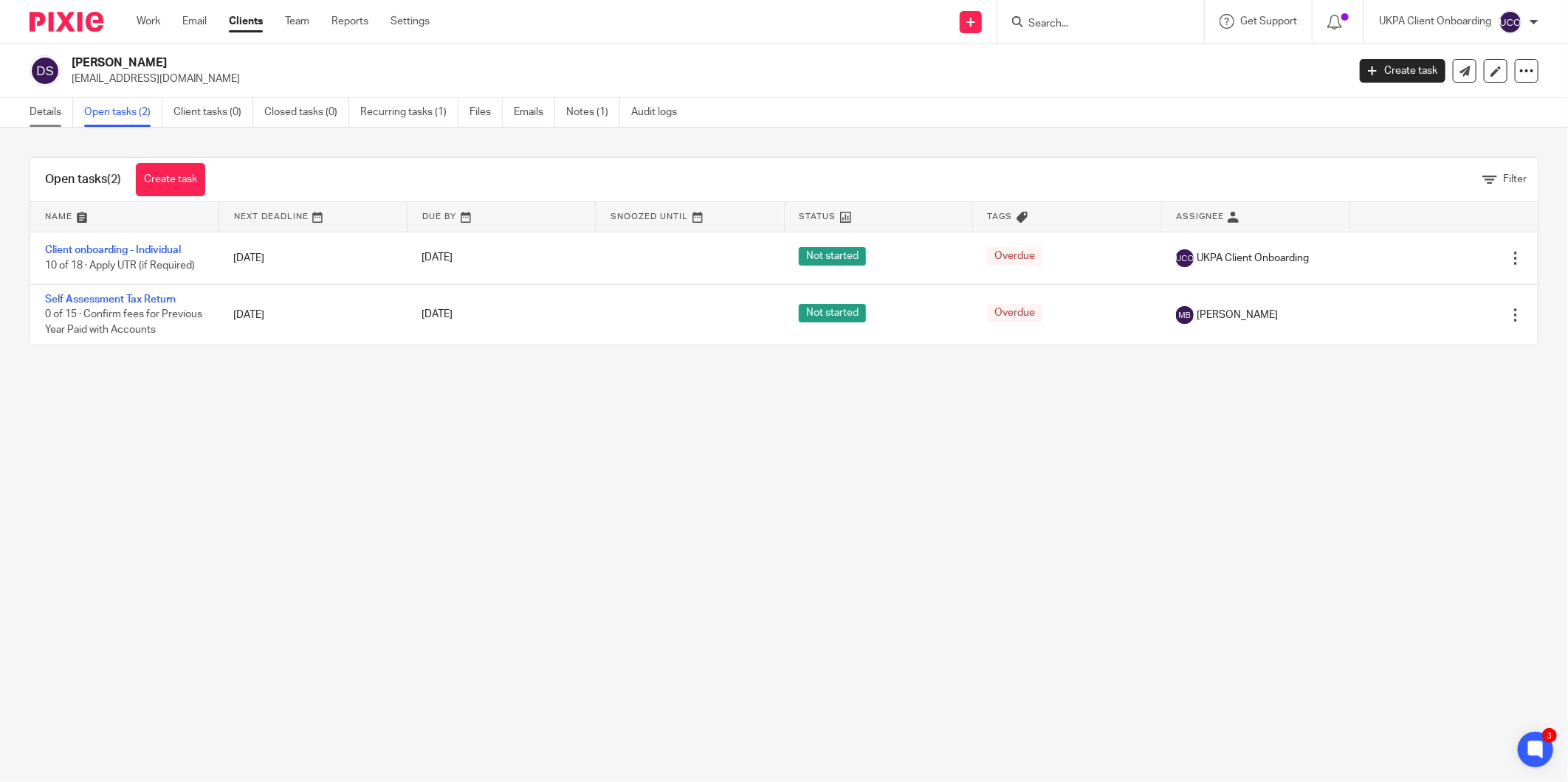
click at [42, 108] on link "Details" at bounding box center [52, 112] width 44 height 29
click at [63, 115] on link "Details" at bounding box center [52, 112] width 44 height 29
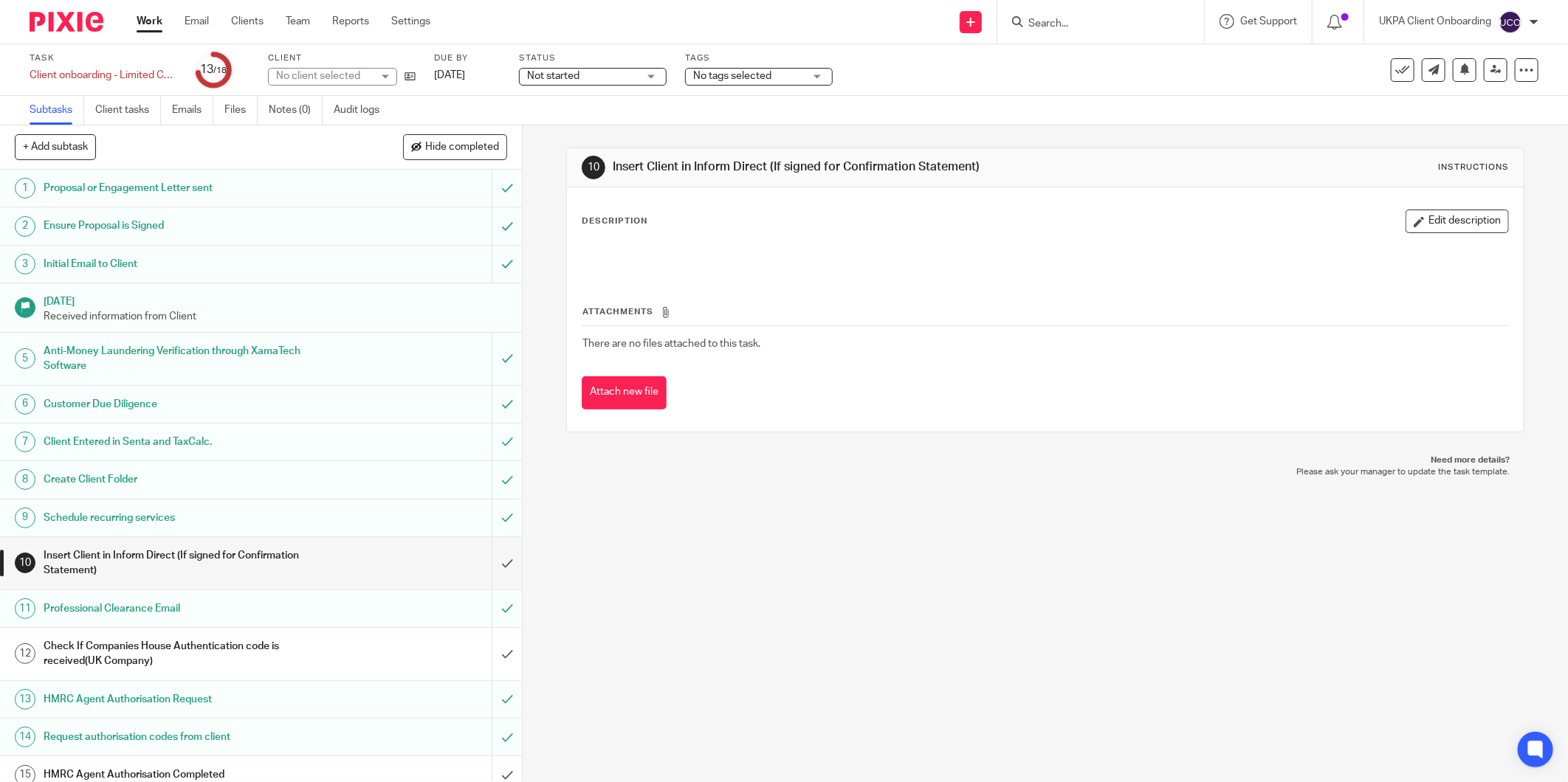
scroll to position [142, 0]
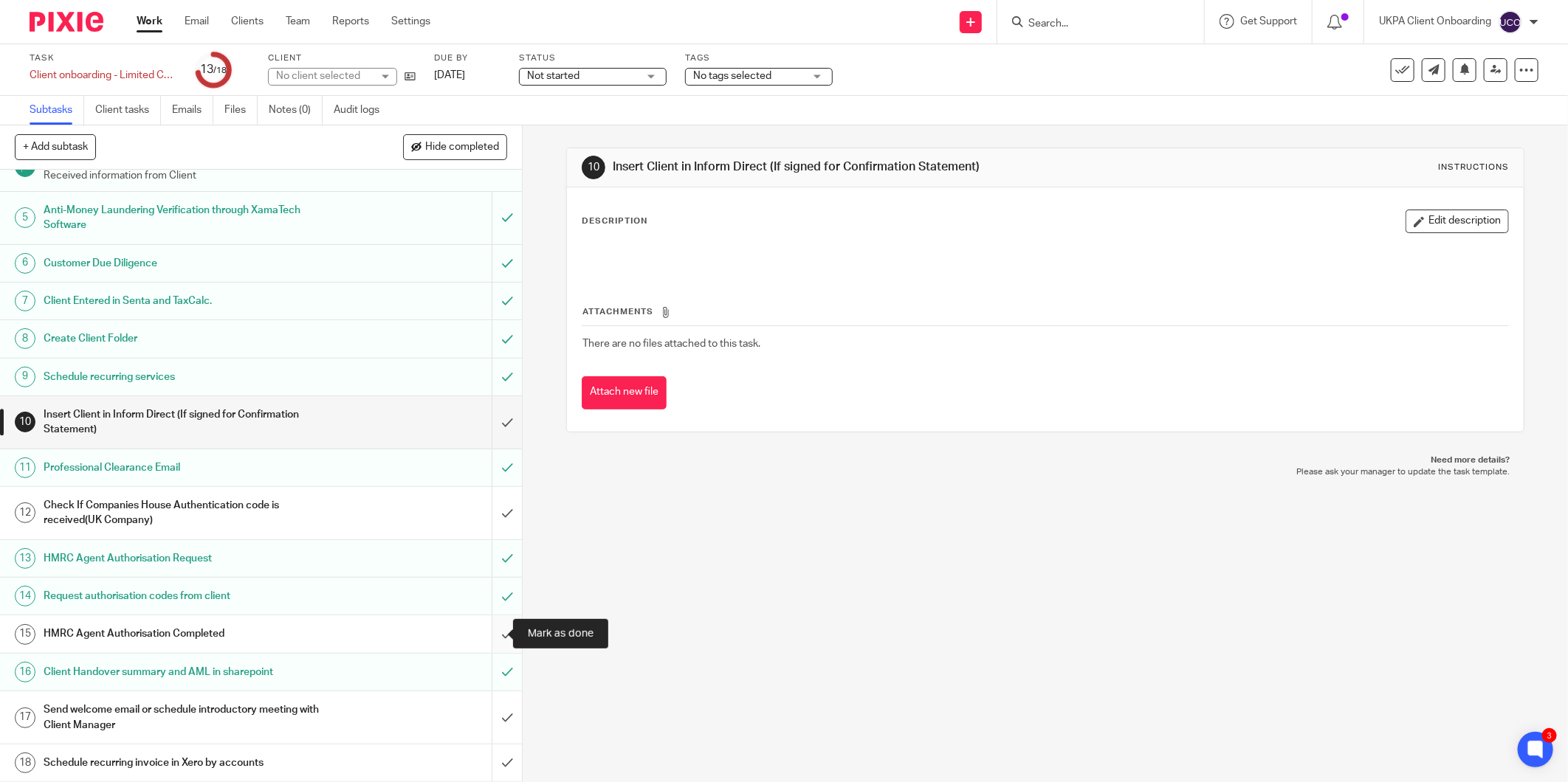
click at [491, 631] on input "submit" at bounding box center [261, 633] width 522 height 37
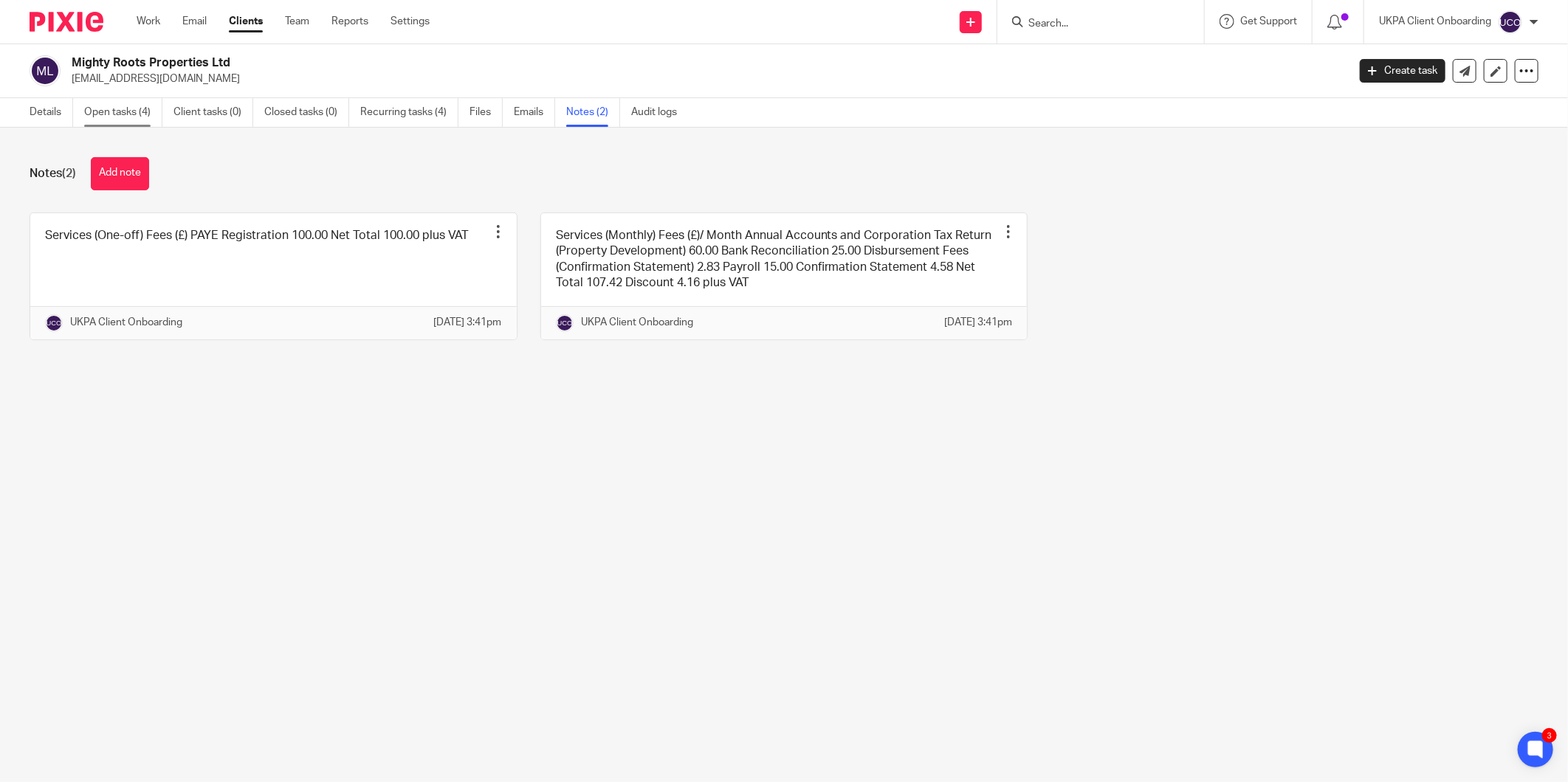
click at [126, 101] on link "Open tasks (4)" at bounding box center [123, 112] width 78 height 29
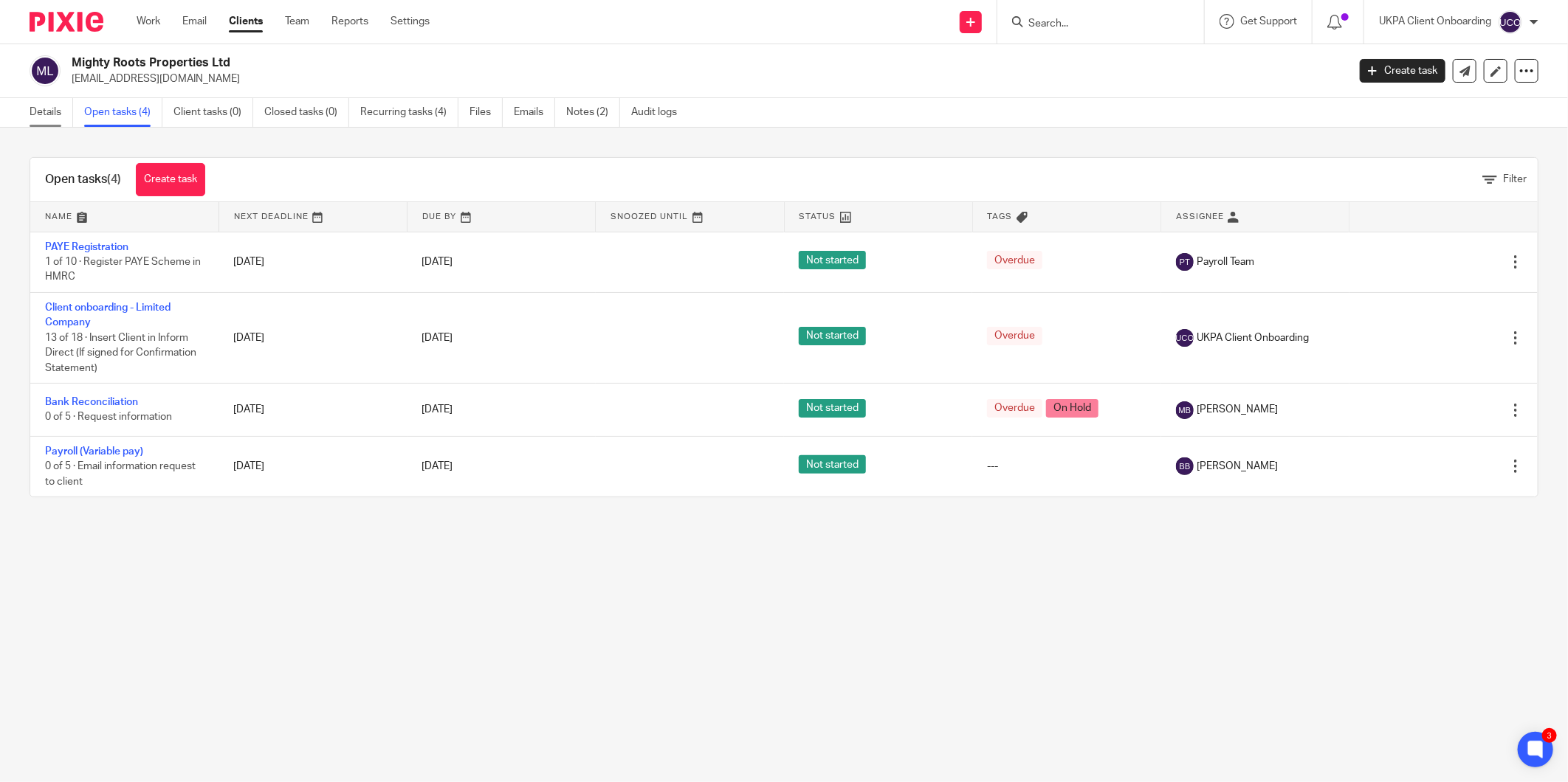
click at [55, 121] on link "Details" at bounding box center [52, 112] width 44 height 29
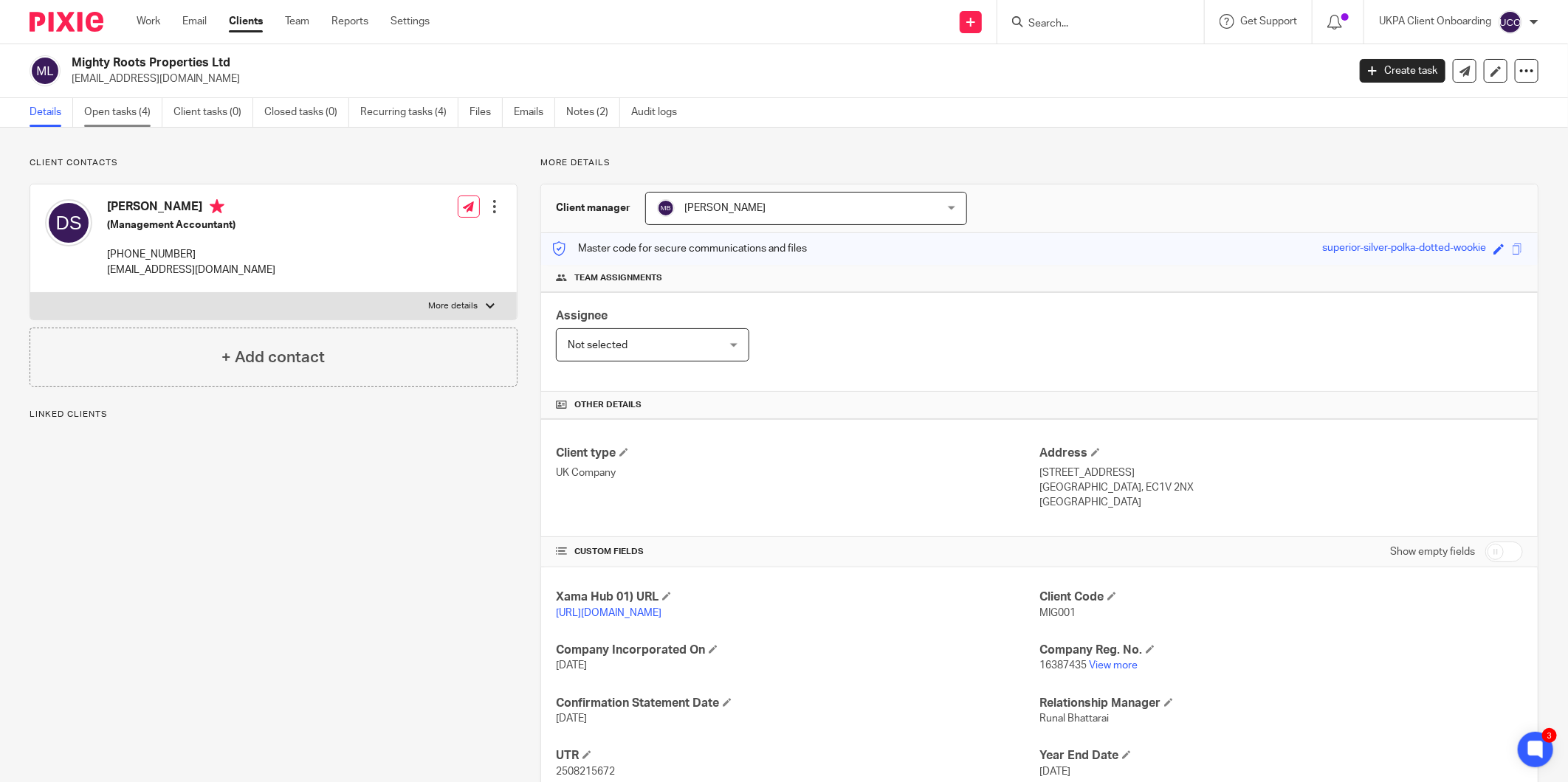
click at [130, 119] on link "Open tasks (4)" at bounding box center [123, 112] width 78 height 29
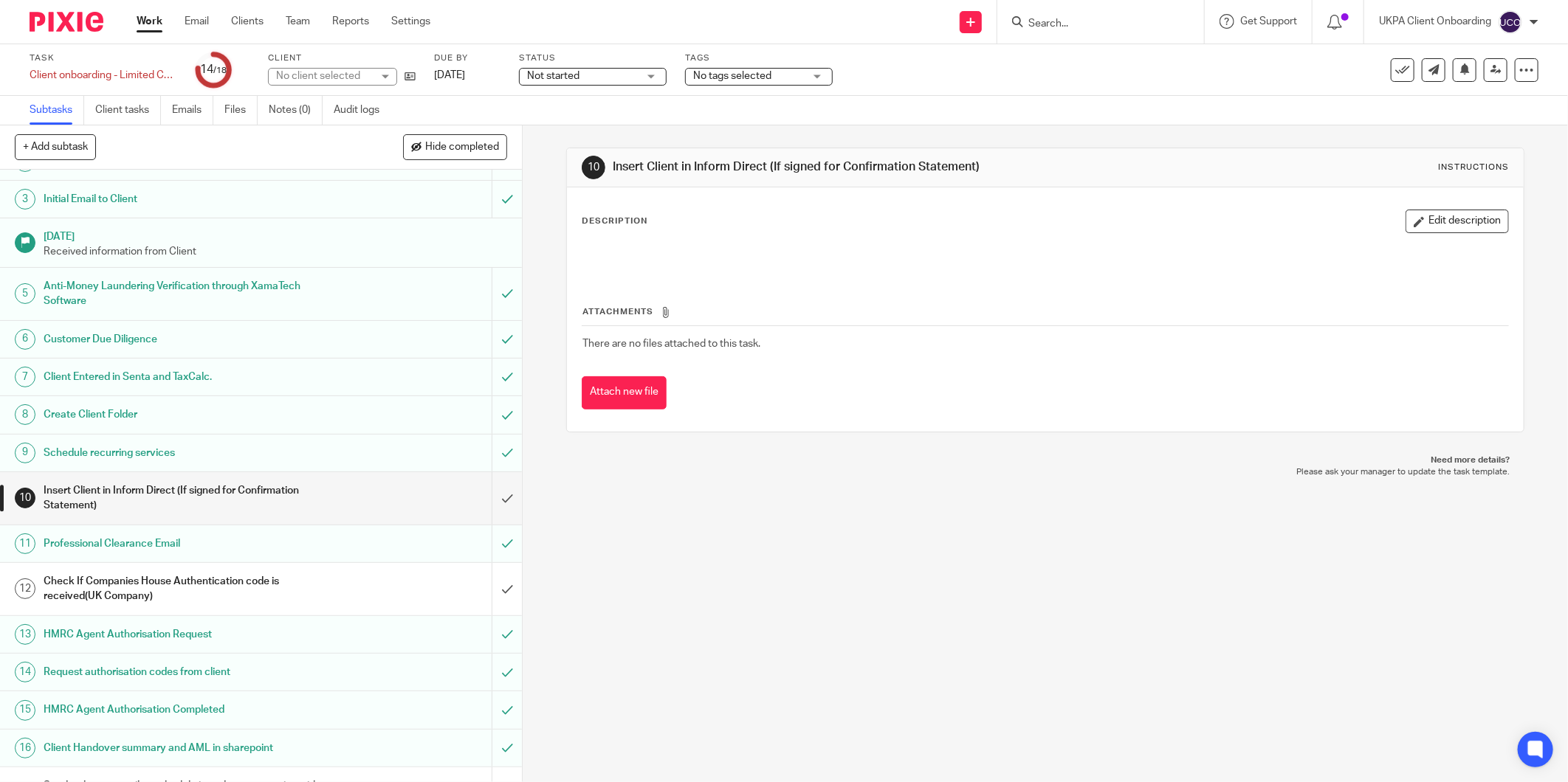
scroll to position [142, 0]
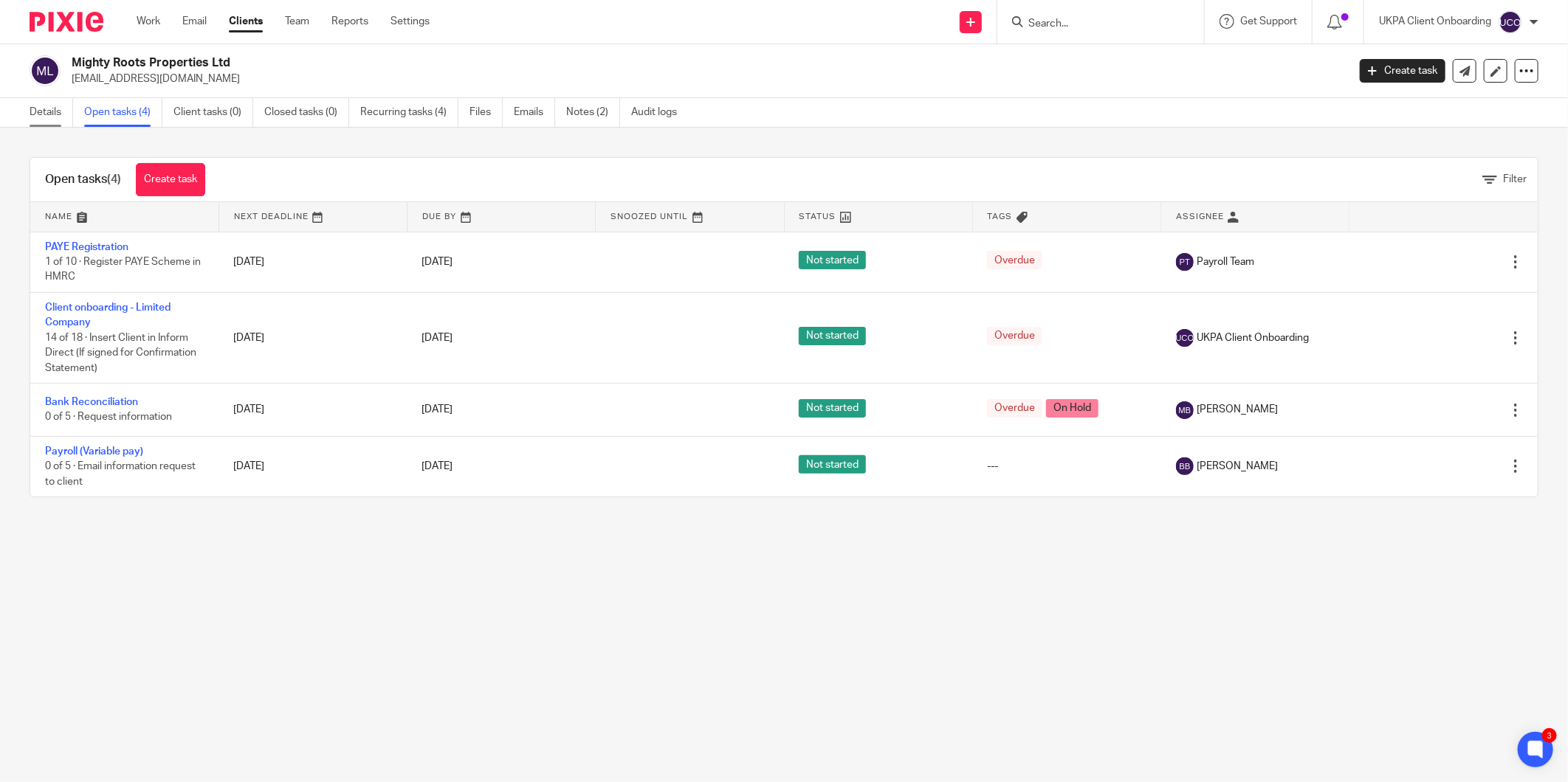
click at [58, 108] on link "Details" at bounding box center [52, 112] width 44 height 29
click at [30, 108] on div "Details Open tasks (4) Client tasks (0) Closed tasks (0) Recurring tasks (4) Fi…" at bounding box center [357, 112] width 714 height 29
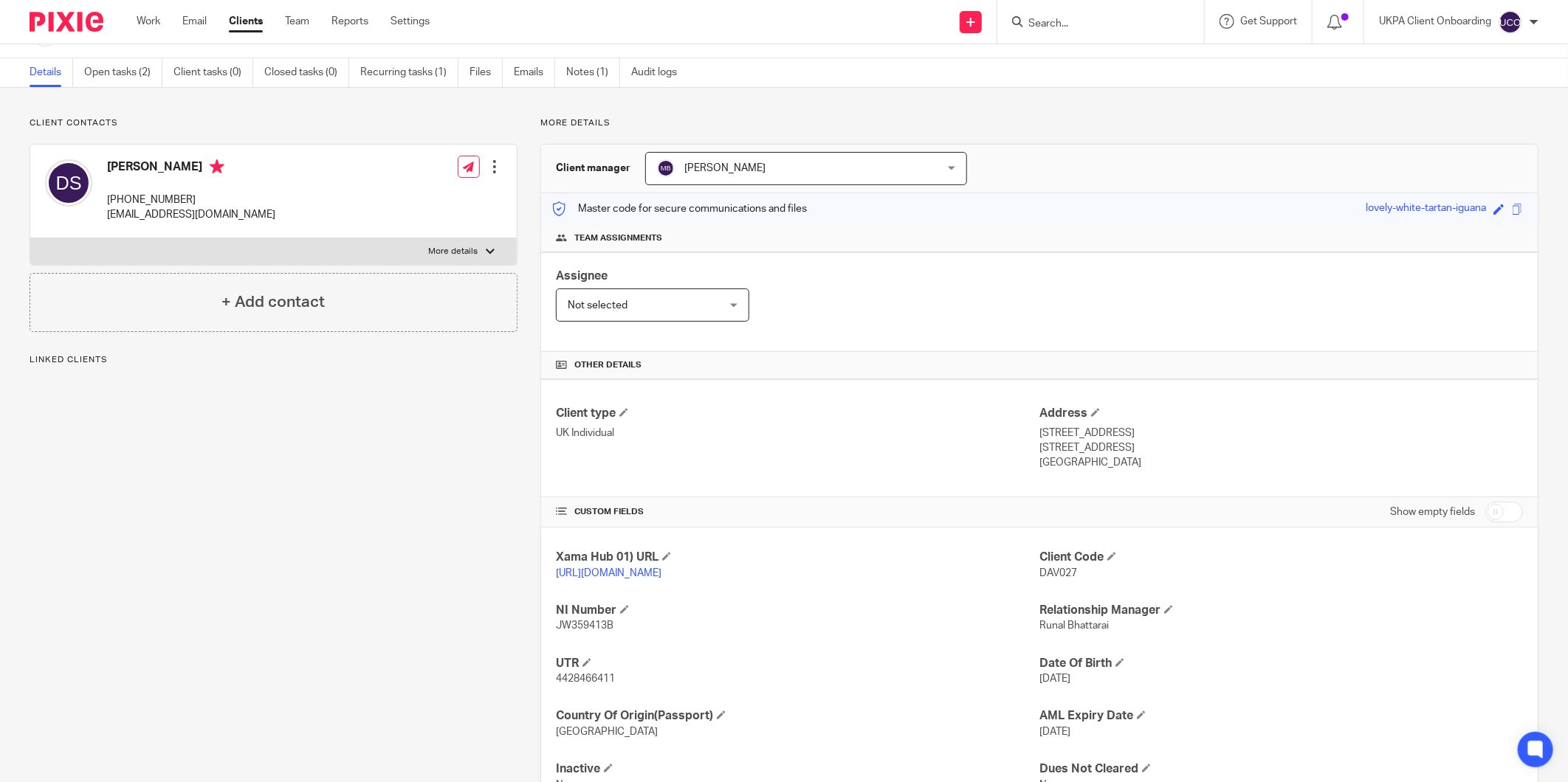
scroll to position [103, 0]
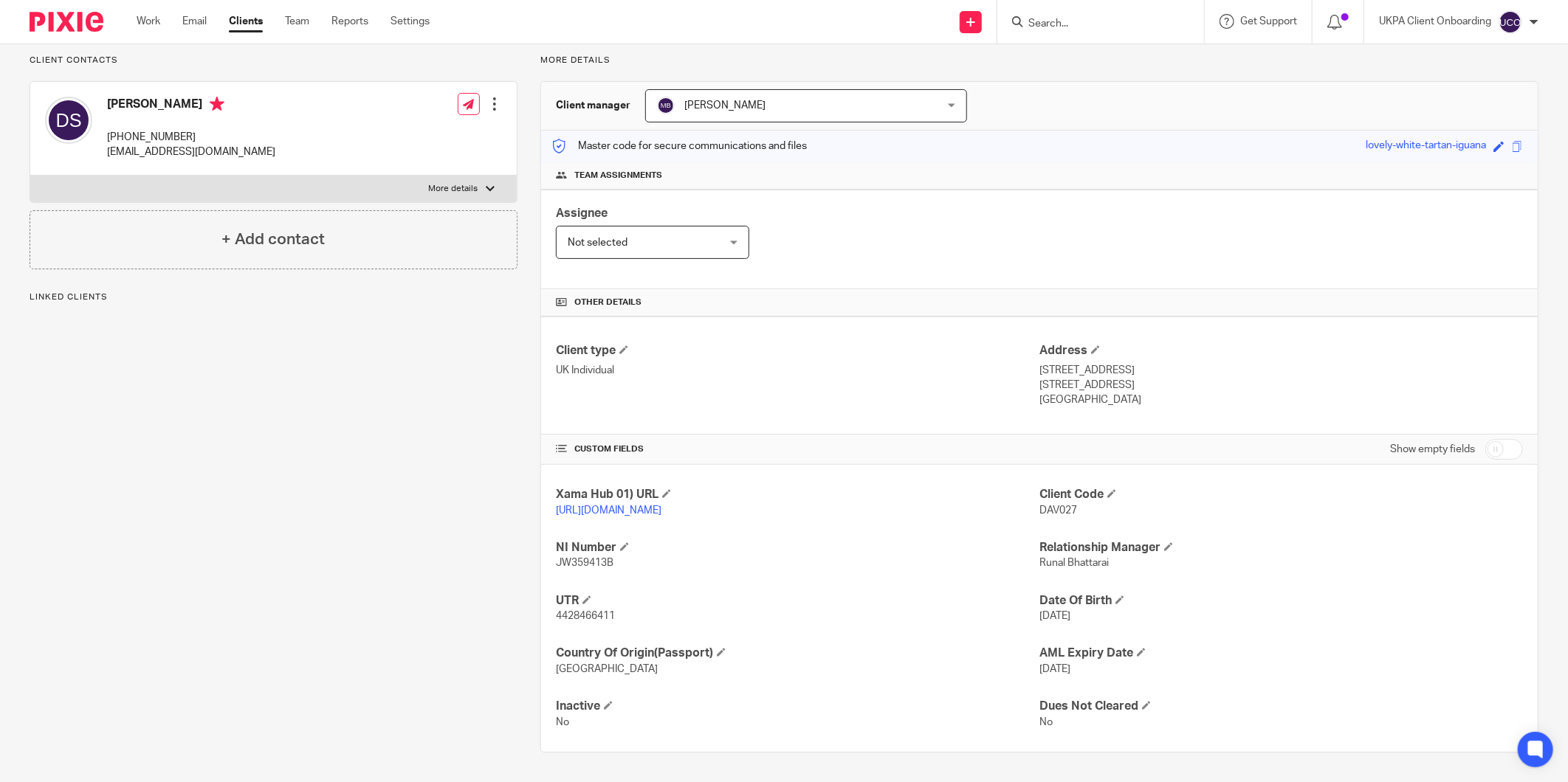
click at [593, 621] on p "4428466411" at bounding box center [797, 616] width 483 height 15
copy span "4428466411"
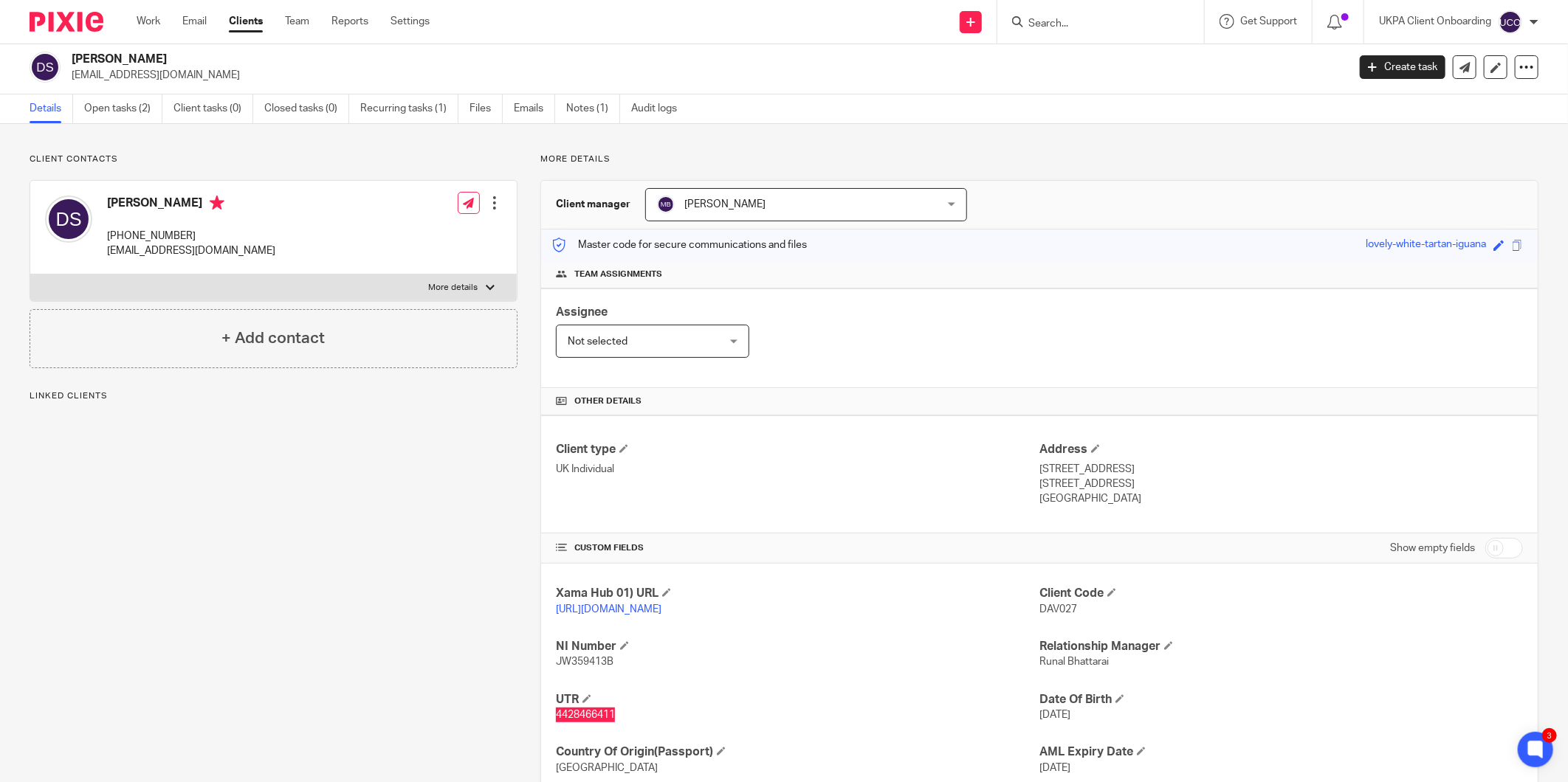
scroll to position [0, 0]
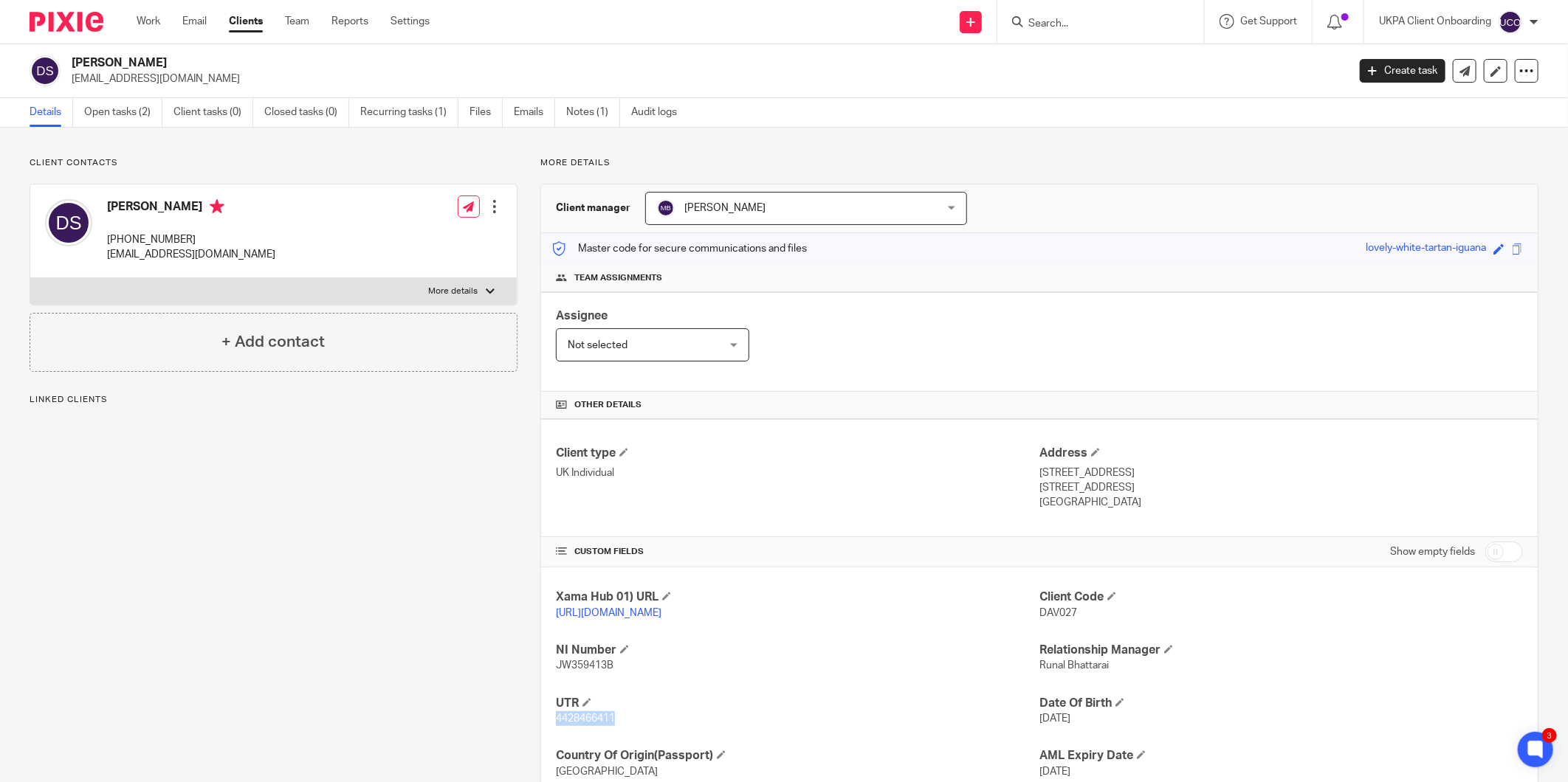
drag, startPoint x: 1125, startPoint y: 488, endPoint x: 1071, endPoint y: 490, distance: 54.0
click at [1071, 490] on p "London , SE16 2AQ" at bounding box center [1281, 487] width 483 height 15
copy p "SE16 2AQ"
click at [148, 123] on link "Open tasks (2)" at bounding box center [123, 112] width 78 height 29
